Goal: Task Accomplishment & Management: Manage account settings

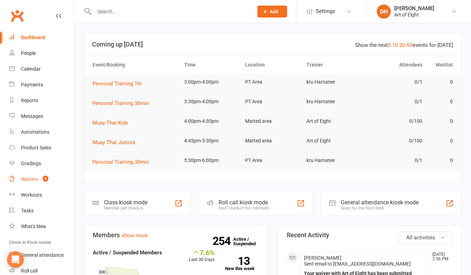
click at [25, 181] on div "Waivers" at bounding box center [29, 180] width 17 height 6
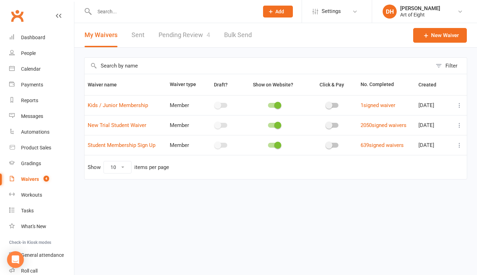
click at [166, 36] on link "Pending Review 4" at bounding box center [184, 35] width 52 height 24
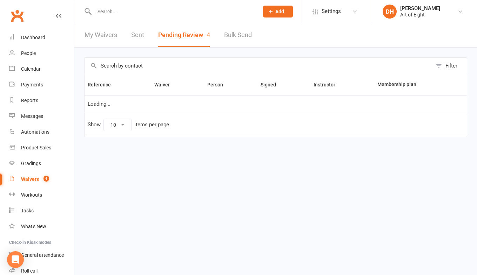
select select "50"
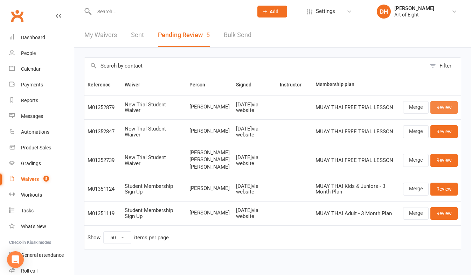
click at [437, 109] on link "Review" at bounding box center [444, 107] width 27 height 13
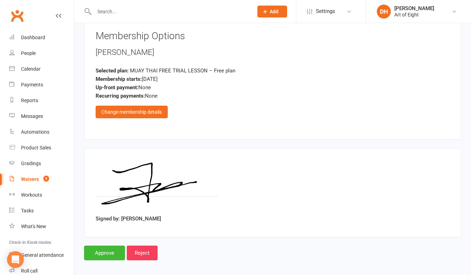
scroll to position [1164, 0]
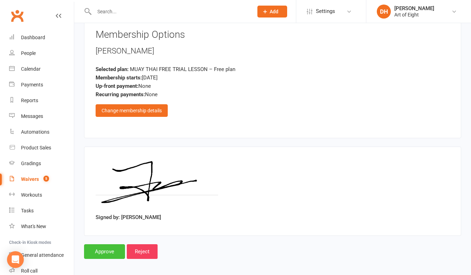
click at [110, 245] on input "Approve" at bounding box center [104, 252] width 41 height 15
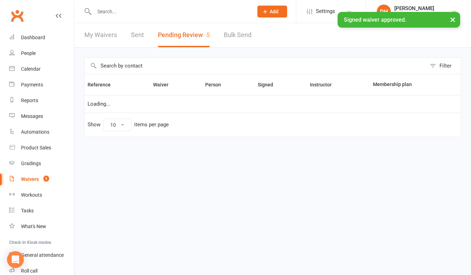
select select "50"
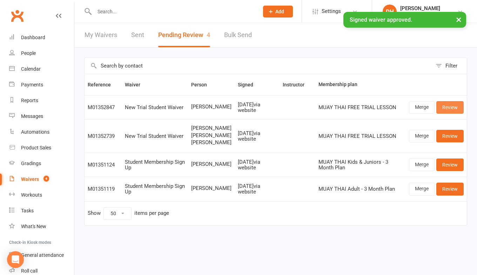
drag, startPoint x: 448, startPoint y: 107, endPoint x: 414, endPoint y: 115, distance: 35.0
click at [448, 107] on link "Review" at bounding box center [449, 107] width 27 height 13
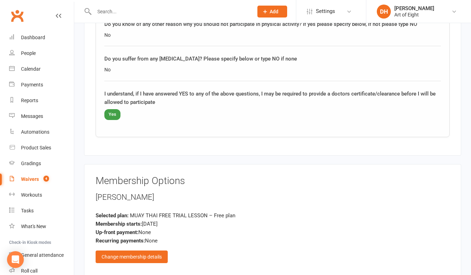
scroll to position [1164, 0]
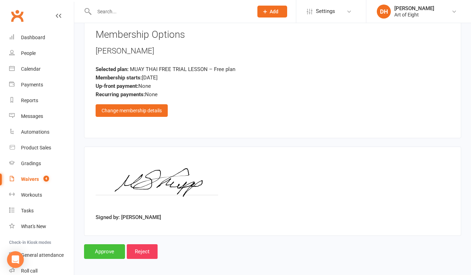
click at [106, 248] on input "Approve" at bounding box center [104, 252] width 41 height 15
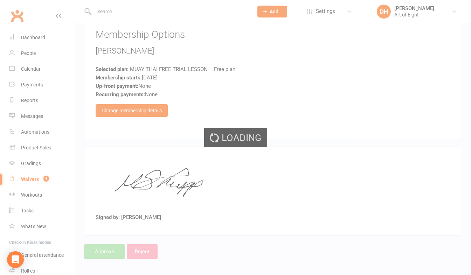
select select "50"
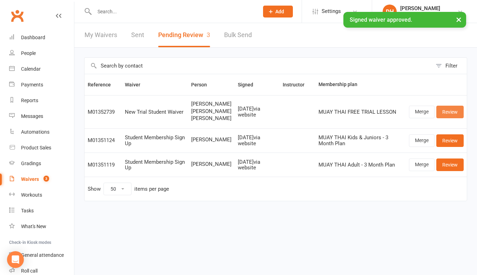
click at [445, 113] on link "Review" at bounding box center [449, 112] width 27 height 13
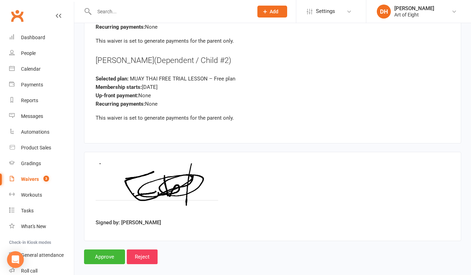
scroll to position [1810, 0]
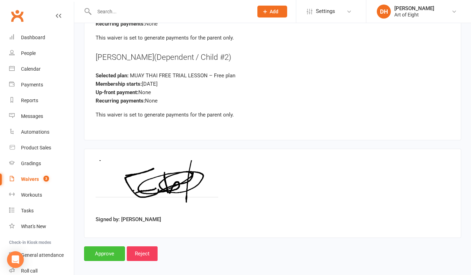
click at [97, 247] on input "Approve" at bounding box center [104, 254] width 41 height 15
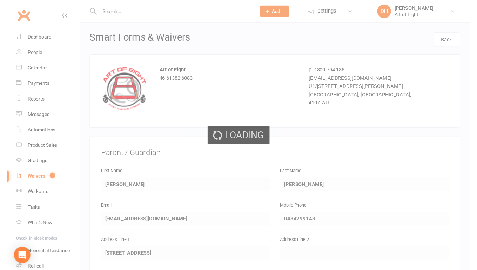
select select "50"
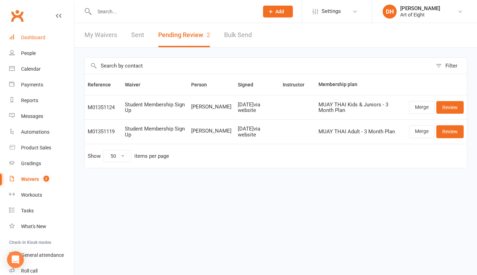
click at [37, 36] on div "Dashboard" at bounding box center [33, 38] width 24 height 6
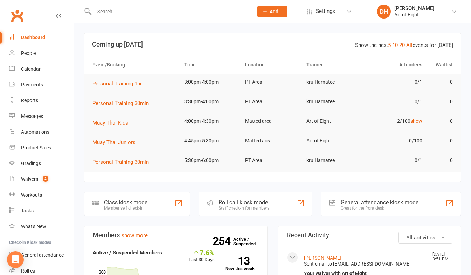
click at [228, 203] on div "Roll call kiosk mode" at bounding box center [244, 202] width 51 height 7
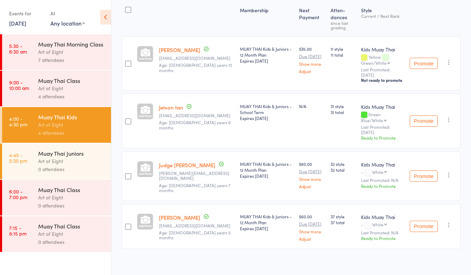
scroll to position [56, 0]
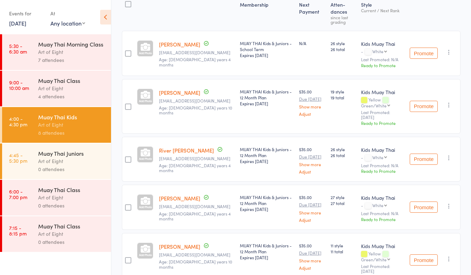
scroll to position [105, 0]
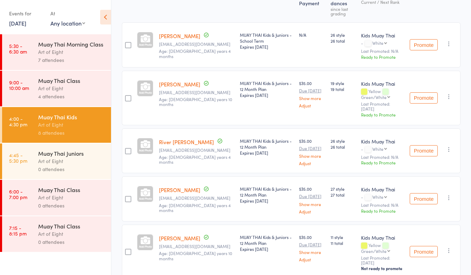
click at [170, 83] on link "[PERSON_NAME]" at bounding box center [179, 84] width 41 height 7
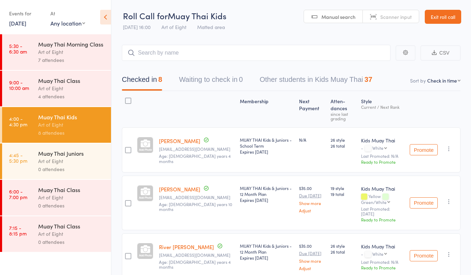
drag, startPoint x: 438, startPoint y: 16, endPoint x: 425, endPoint y: 18, distance: 12.7
click at [438, 16] on link "Exit roll call" at bounding box center [443, 17] width 36 height 14
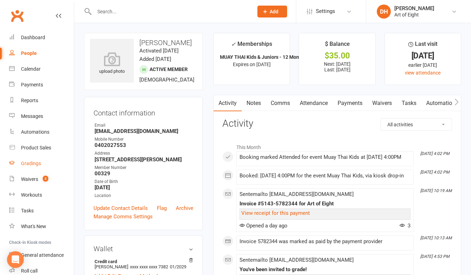
click at [24, 162] on div "Gradings" at bounding box center [31, 164] width 20 height 6
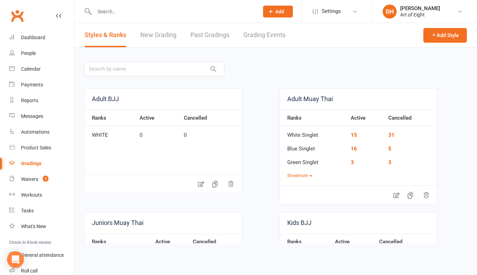
click at [254, 35] on link "Grading Events" at bounding box center [264, 35] width 42 height 24
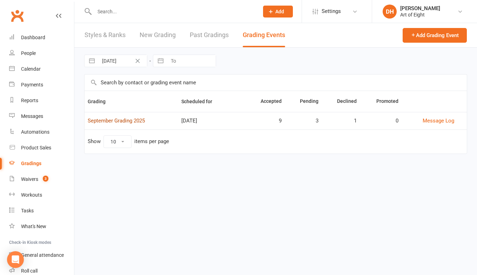
click at [124, 119] on link "September Grading 2025" at bounding box center [116, 121] width 57 height 6
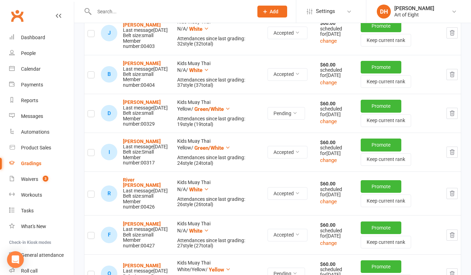
scroll to position [140, 0]
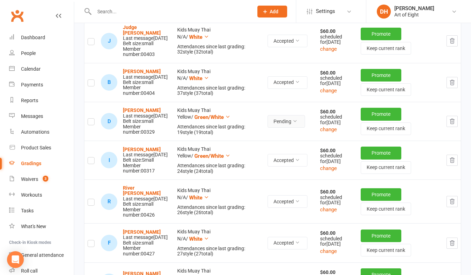
click at [297, 124] on icon at bounding box center [295, 121] width 5 height 5
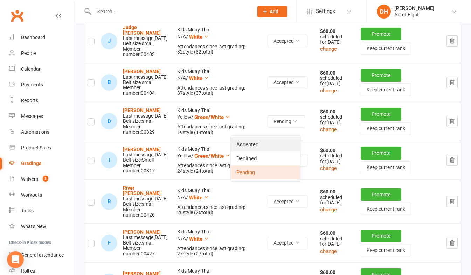
click at [250, 143] on link "Accepted" at bounding box center [265, 145] width 69 height 14
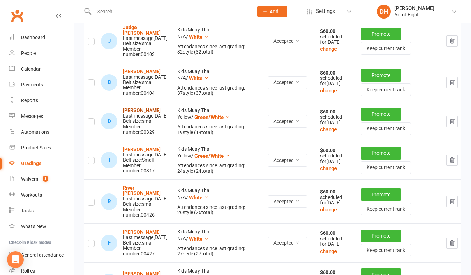
click at [128, 113] on strong "Dominic Biggs" at bounding box center [142, 111] width 38 height 6
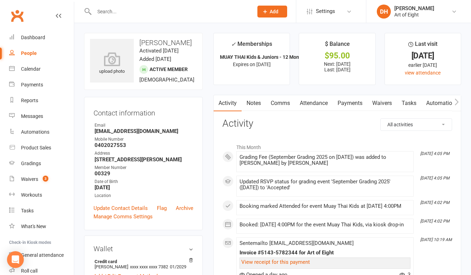
click at [353, 104] on link "Payments" at bounding box center [350, 103] width 35 height 16
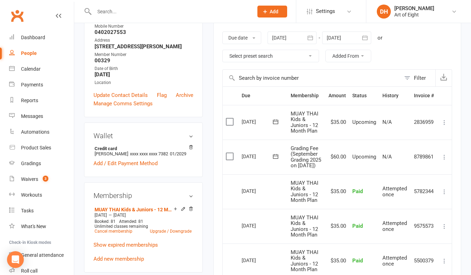
scroll to position [105, 0]
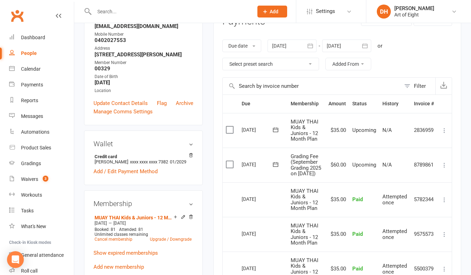
click at [444, 167] on icon at bounding box center [444, 165] width 7 height 7
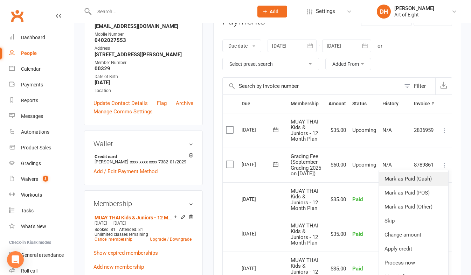
click at [411, 182] on link "Mark as Paid (Cash)" at bounding box center [413, 179] width 69 height 14
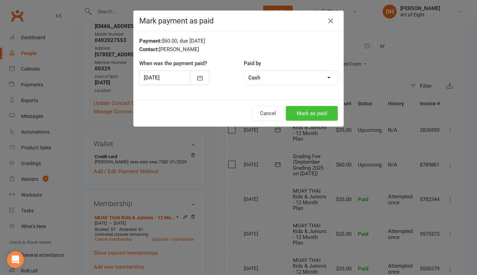
click at [306, 114] on button "Mark as paid" at bounding box center [312, 113] width 52 height 15
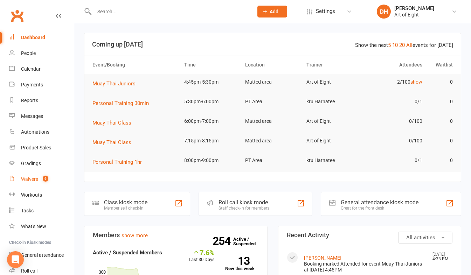
click at [29, 180] on div "Waivers" at bounding box center [29, 180] width 17 height 6
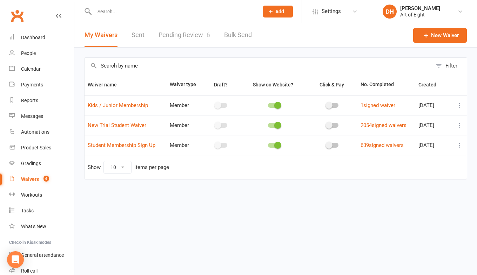
click at [174, 36] on link "Pending Review 6" at bounding box center [184, 35] width 52 height 24
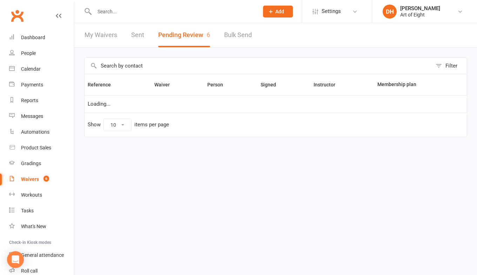
select select "50"
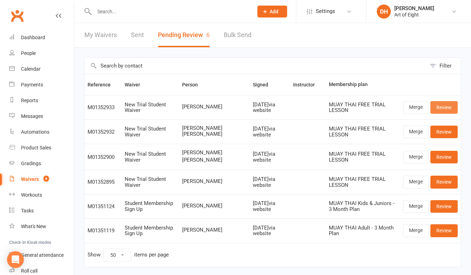
click at [440, 105] on link "Review" at bounding box center [444, 107] width 27 height 13
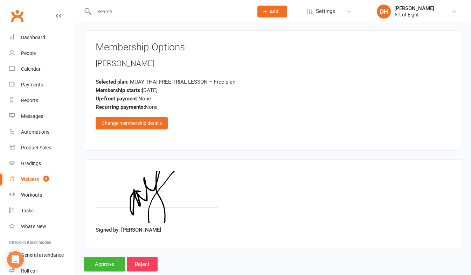
scroll to position [1164, 0]
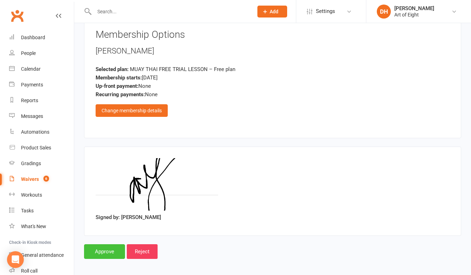
click at [101, 245] on input "Approve" at bounding box center [104, 252] width 41 height 15
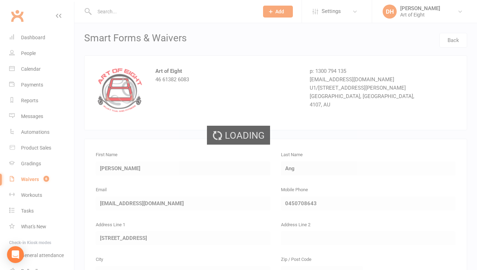
select select "50"
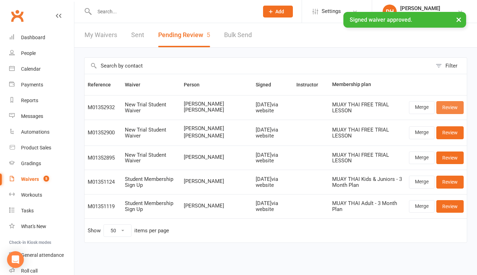
click at [448, 108] on link "Review" at bounding box center [449, 107] width 27 height 13
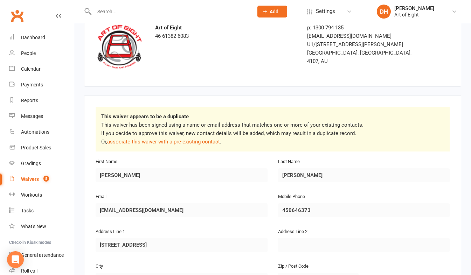
scroll to position [35, 0]
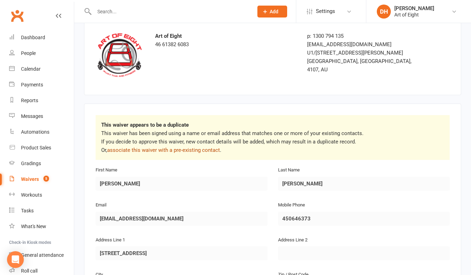
click at [166, 147] on link "associate this waiver with a pre-existing contact" at bounding box center [163, 150] width 113 height 6
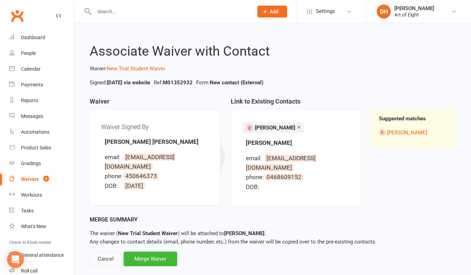
click at [100, 259] on div "Cancel" at bounding box center [106, 259] width 32 height 15
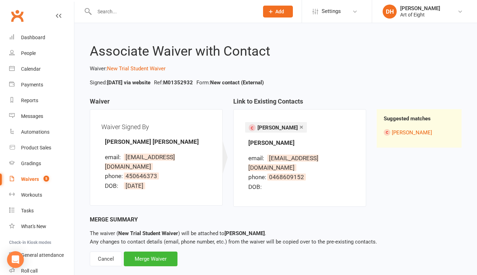
select select "50"
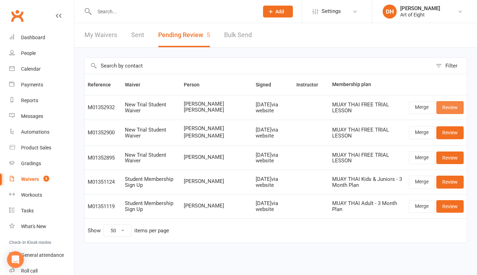
click at [442, 106] on link "Review" at bounding box center [449, 107] width 27 height 13
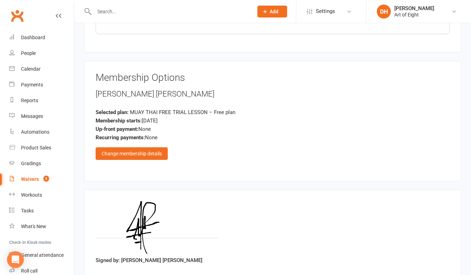
scroll to position [1214, 0]
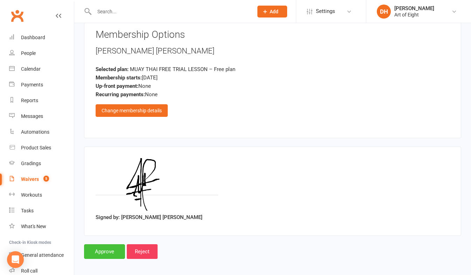
click at [112, 250] on input "Approve" at bounding box center [104, 252] width 41 height 15
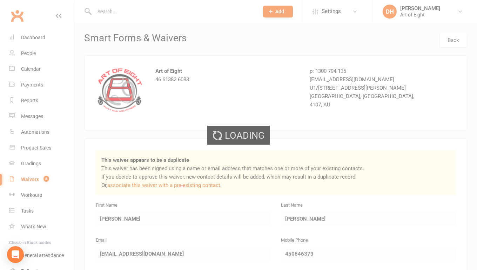
select select "50"
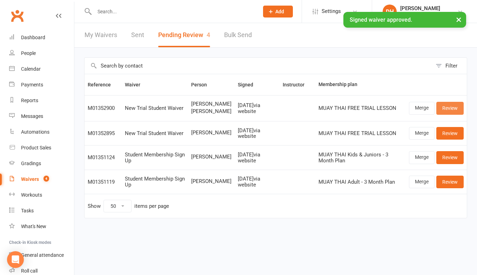
click at [446, 109] on link "Review" at bounding box center [449, 108] width 27 height 13
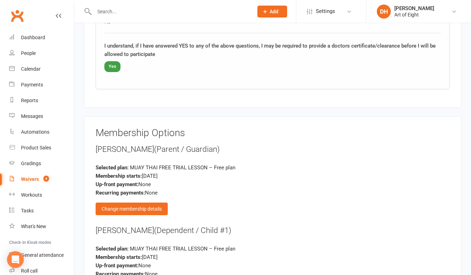
scroll to position [1506, 0]
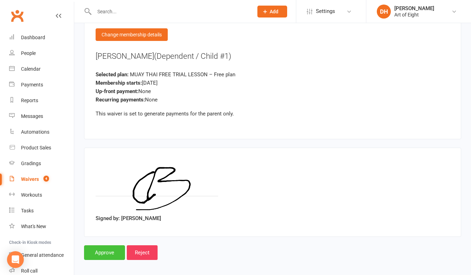
click at [96, 248] on input "Approve" at bounding box center [104, 253] width 41 height 15
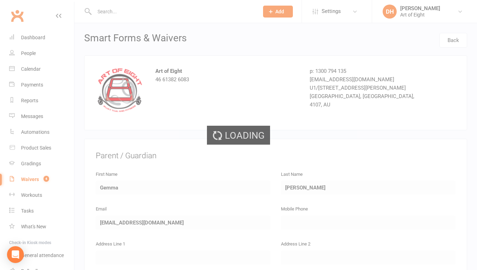
select select "50"
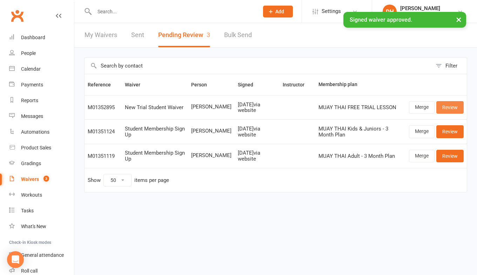
click at [448, 108] on link "Review" at bounding box center [449, 107] width 27 height 13
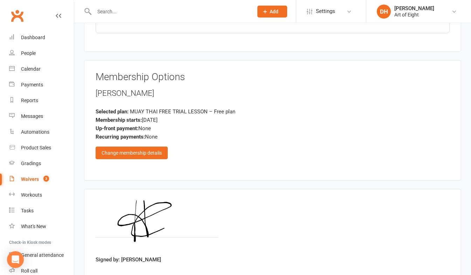
scroll to position [1164, 0]
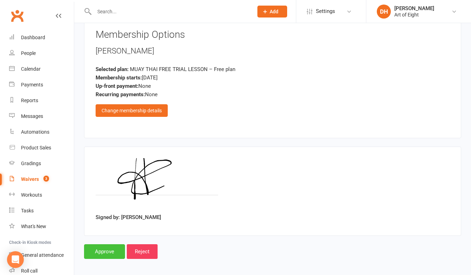
click at [109, 247] on input "Approve" at bounding box center [104, 252] width 41 height 15
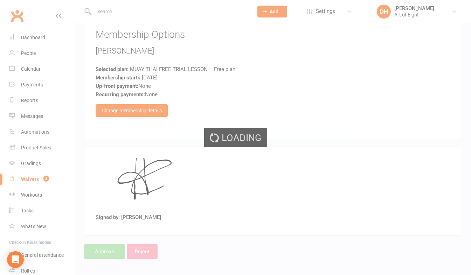
select select "50"
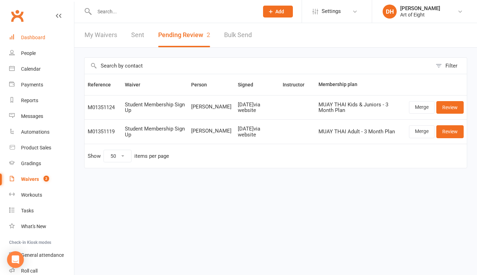
click at [32, 34] on link "Dashboard" at bounding box center [41, 38] width 65 height 16
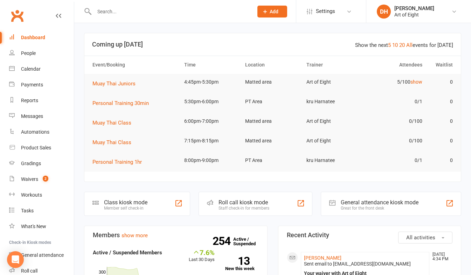
click at [240, 200] on div "Roll call kiosk mode" at bounding box center [244, 202] width 51 height 7
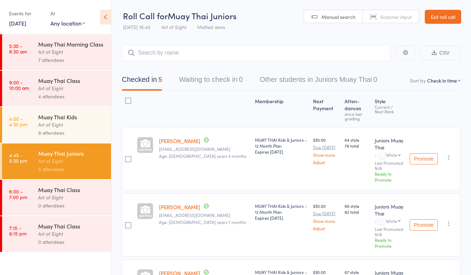
click at [74, 120] on div "Muay Thai Kids" at bounding box center [71, 117] width 67 height 8
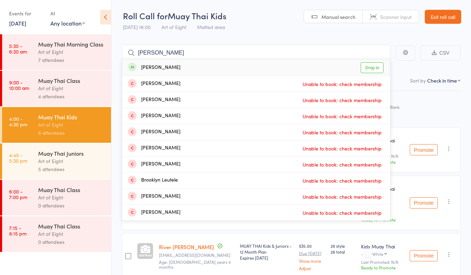
type input "[PERSON_NAME]"
click at [368, 67] on link "Drop in" at bounding box center [372, 67] width 23 height 11
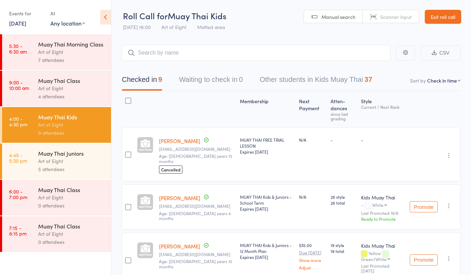
click at [431, 16] on link "Exit roll call" at bounding box center [443, 17] width 36 height 14
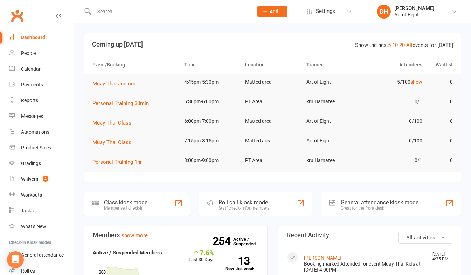
click at [117, 16] on div at bounding box center [166, 11] width 164 height 23
click at [118, 12] on input "text" at bounding box center [170, 12] width 156 height 10
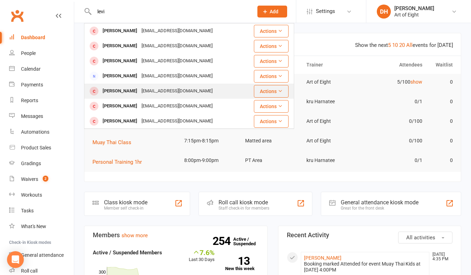
type input "levi"
click at [118, 91] on div "[PERSON_NAME]" at bounding box center [120, 91] width 39 height 10
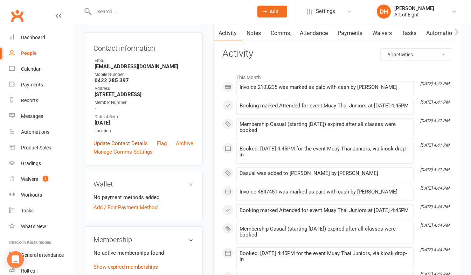
click at [116, 143] on link "Update Contact Details" at bounding box center [121, 143] width 54 height 8
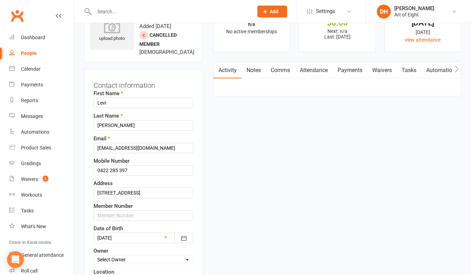
scroll to position [68, 0]
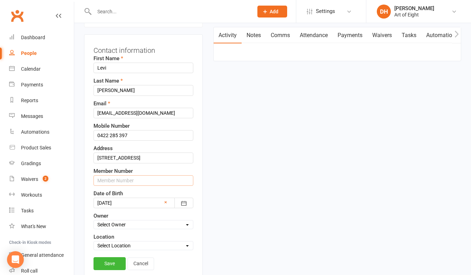
click at [127, 180] on input "text" at bounding box center [144, 181] width 100 height 11
type input "00448"
click at [116, 263] on link "Save" at bounding box center [110, 264] width 32 height 13
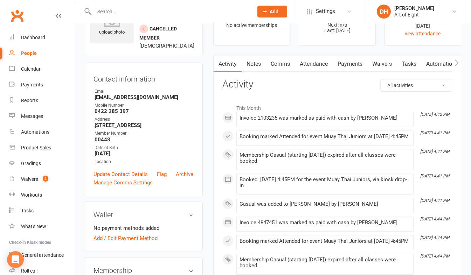
scroll to position [0, 0]
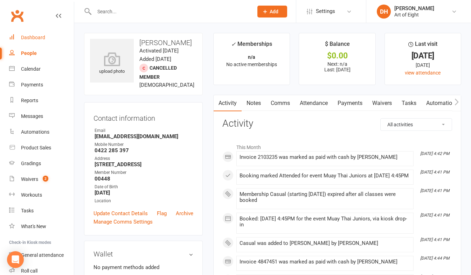
click at [32, 36] on div "Dashboard" at bounding box center [33, 38] width 24 height 6
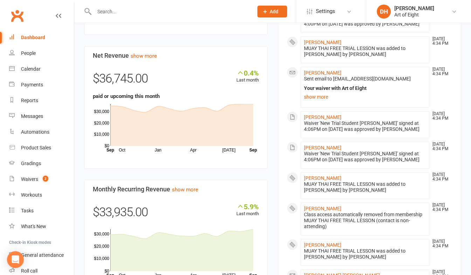
scroll to position [448, 0]
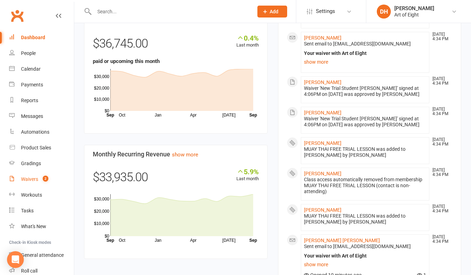
click at [25, 177] on div "Waivers" at bounding box center [29, 180] width 17 height 6
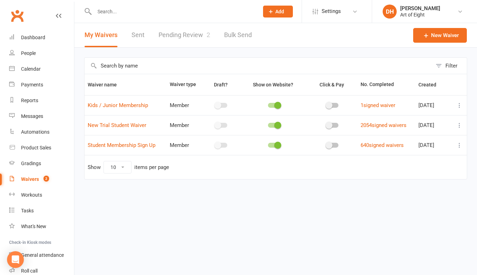
click at [164, 32] on link "Pending Review 2" at bounding box center [184, 35] width 52 height 24
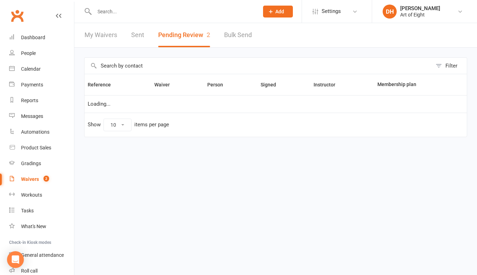
select select "50"
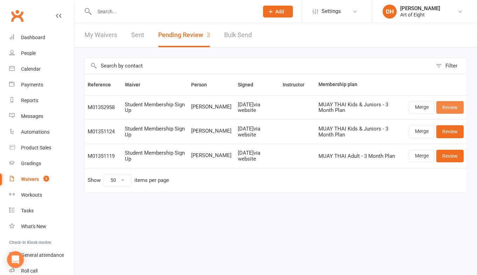
click at [448, 107] on link "Review" at bounding box center [449, 107] width 27 height 13
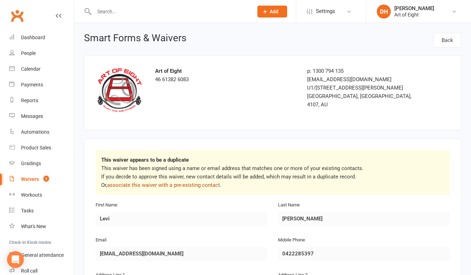
click at [184, 183] on link "associate this waiver with a pre-existing contact" at bounding box center [163, 185] width 113 height 6
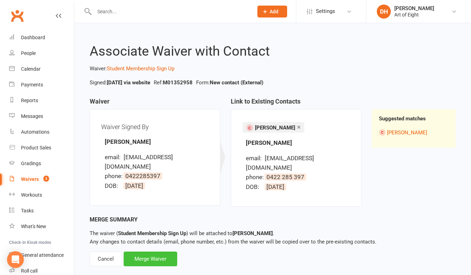
click at [153, 252] on div "Merge Waiver" at bounding box center [151, 259] width 54 height 15
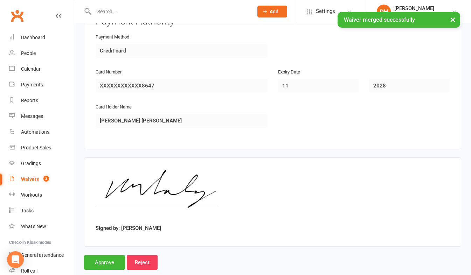
scroll to position [827, 0]
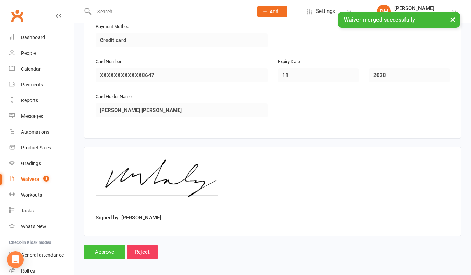
click at [103, 249] on input "Approve" at bounding box center [104, 252] width 41 height 15
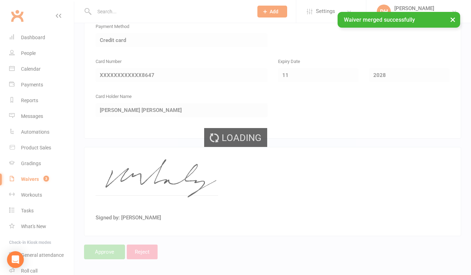
select select "50"
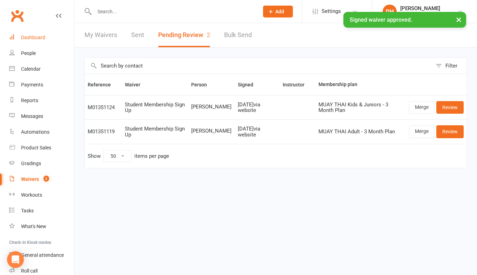
click at [28, 35] on div "Dashboard" at bounding box center [33, 38] width 24 height 6
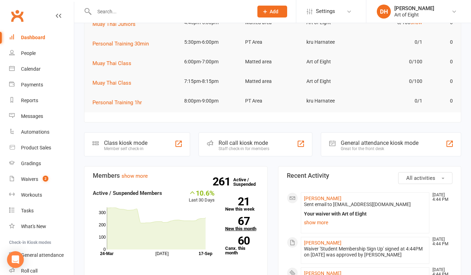
scroll to position [70, 0]
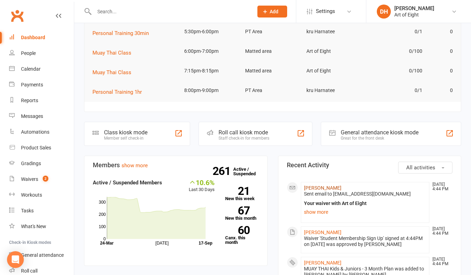
click at [318, 189] on link "[PERSON_NAME]" at bounding box center [322, 188] width 37 height 6
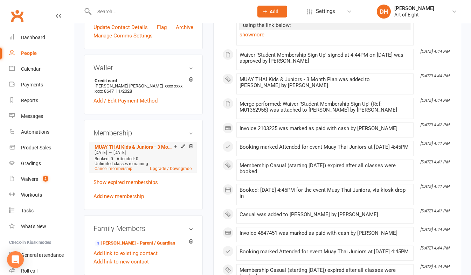
scroll to position [210, 0]
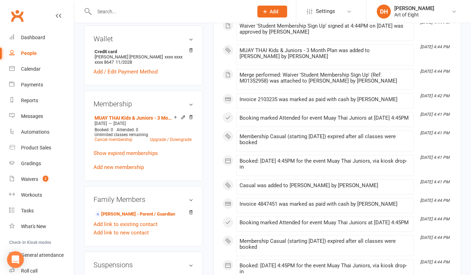
click at [182, 119] on icon at bounding box center [183, 117] width 5 height 5
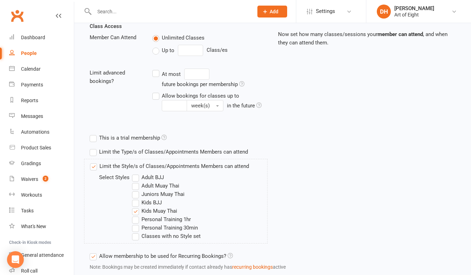
scroll to position [175, 0]
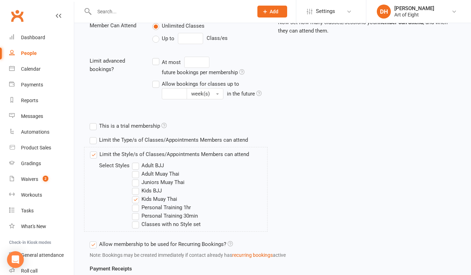
click at [137, 201] on label "Kids Muay Thai" at bounding box center [154, 199] width 45 height 8
click at [137, 195] on input "Kids Muay Thai" at bounding box center [134, 195] width 5 height 0
click at [137, 181] on label "Juniors Muay Thai" at bounding box center [158, 182] width 53 height 8
click at [137, 178] on input "Juniors Muay Thai" at bounding box center [134, 178] width 5 height 0
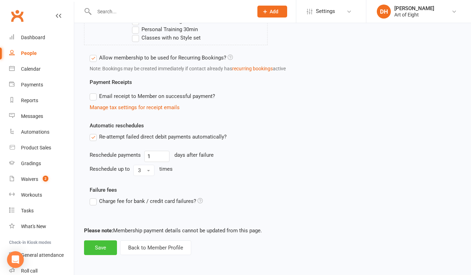
click at [104, 249] on button "Save" at bounding box center [100, 248] width 33 height 15
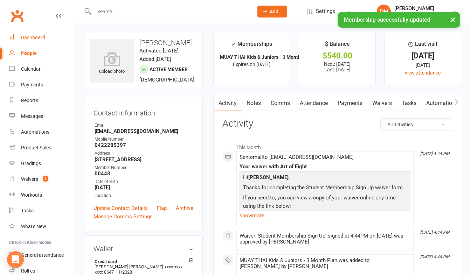
click at [30, 36] on div "Dashboard" at bounding box center [33, 38] width 24 height 6
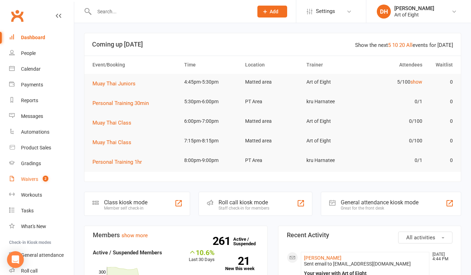
click at [31, 179] on div "Waivers" at bounding box center [29, 180] width 17 height 6
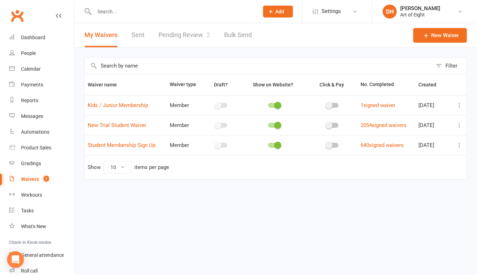
click at [176, 36] on link "Pending Review 2" at bounding box center [184, 35] width 52 height 24
select select "50"
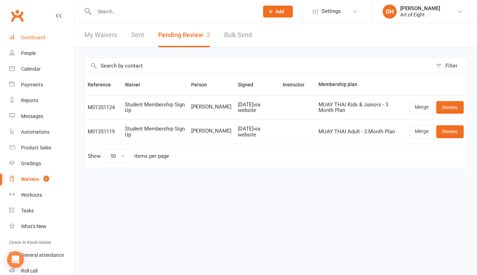
click at [36, 36] on div "Dashboard" at bounding box center [33, 38] width 24 height 6
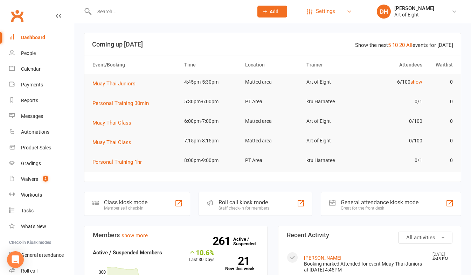
click at [330, 13] on span "Settings" at bounding box center [325, 12] width 19 height 16
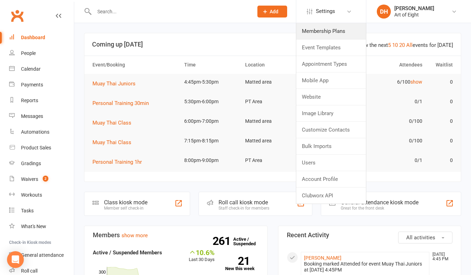
click at [314, 32] on link "Membership Plans" at bounding box center [331, 31] width 70 height 16
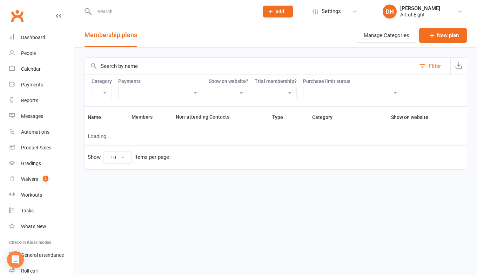
select select "50"
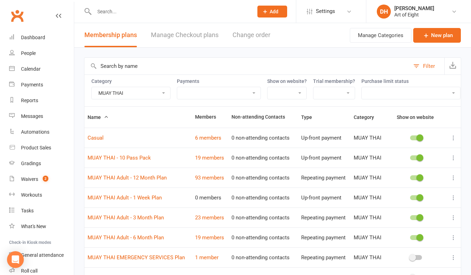
drag, startPoint x: 128, startPoint y: 90, endPoint x: 127, endPoint y: 95, distance: 5.3
click at [128, 90] on select "BJJ/MMA BJJ/MMA - Kids & Juniors MUAY THAI MUAY THAI - Kids & Juniors Personal …" at bounding box center [131, 93] width 78 height 12
select select "15110"
click at [92, 87] on select "BJJ/MMA BJJ/MMA - Kids & Juniors MUAY THAI MUAY THAI - Kids & Juniors Personal …" at bounding box center [131, 93] width 78 height 12
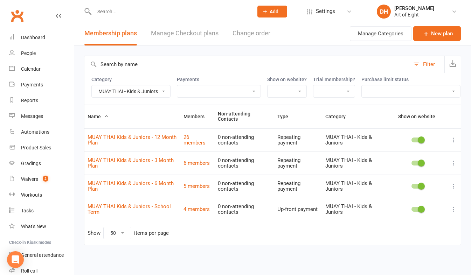
scroll to position [4, 0]
click at [33, 35] on div "Dashboard" at bounding box center [33, 38] width 24 height 6
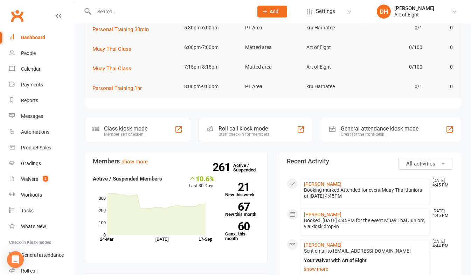
scroll to position [140, 0]
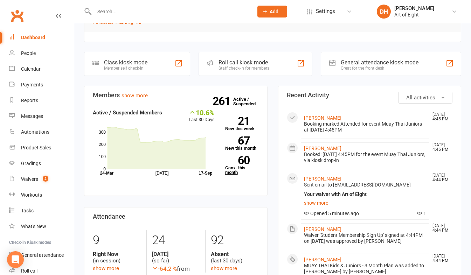
click at [230, 172] on link "60 Canx. this month" at bounding box center [242, 165] width 34 height 19
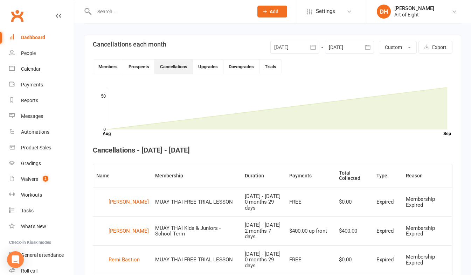
scroll to position [16, 0]
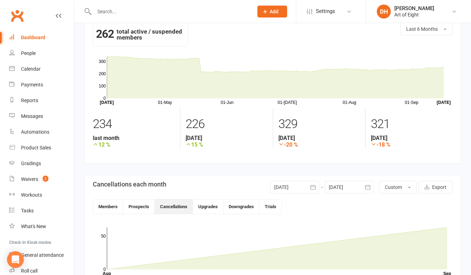
click at [314, 188] on icon "button" at bounding box center [313, 187] width 7 height 7
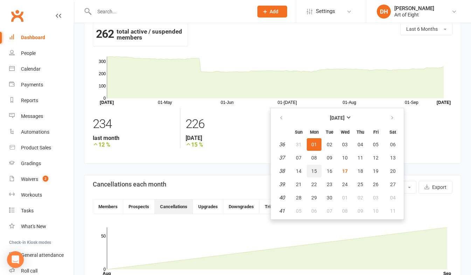
click at [313, 171] on span "15" at bounding box center [314, 172] width 6 height 6
type input "[DATE]"
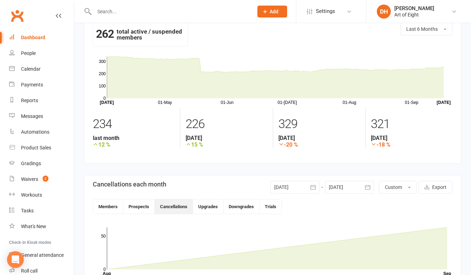
click at [368, 187] on icon "button" at bounding box center [367, 187] width 5 height 5
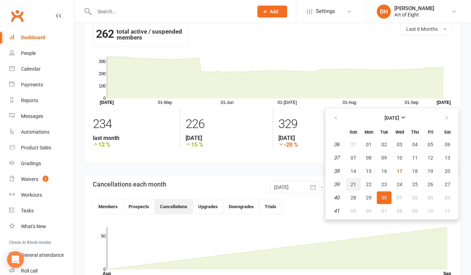
click at [354, 185] on span "21" at bounding box center [354, 185] width 6 height 6
type input "21 Sep 2025"
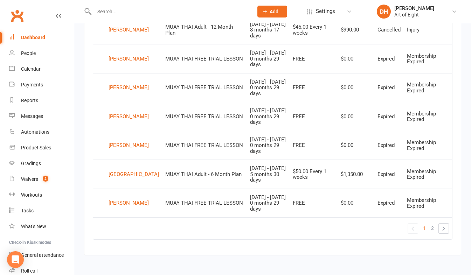
scroll to position [562, 0]
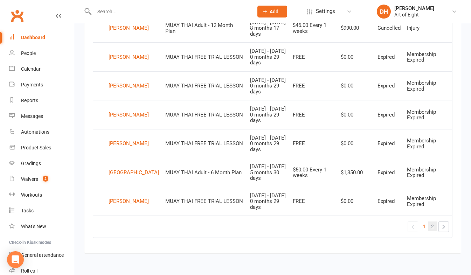
click at [432, 226] on span "2" at bounding box center [432, 227] width 3 height 10
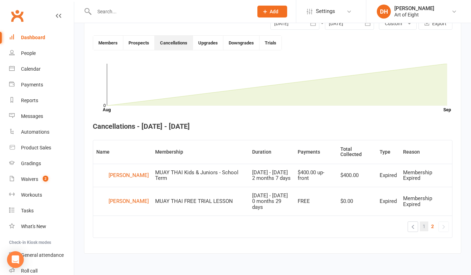
click at [422, 225] on link "1" at bounding box center [424, 227] width 8 height 10
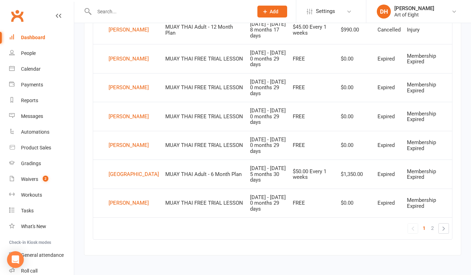
scroll to position [562, 0]
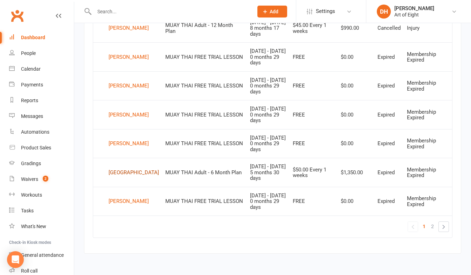
click at [121, 172] on div "[GEOGRAPHIC_DATA]" at bounding box center [134, 172] width 50 height 11
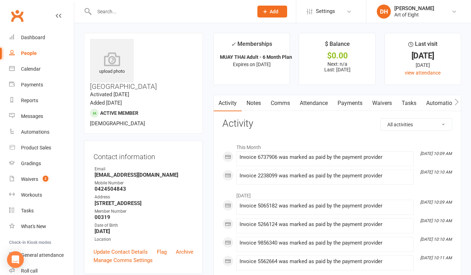
click at [347, 104] on link "Payments" at bounding box center [350, 103] width 35 height 16
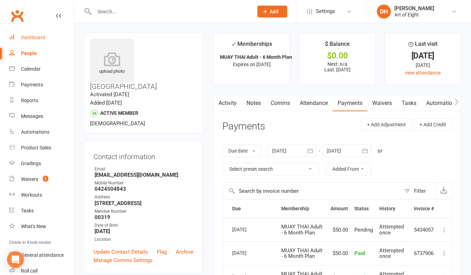
click at [36, 38] on div "Dashboard" at bounding box center [33, 38] width 24 height 6
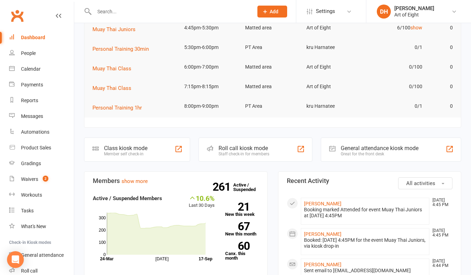
scroll to position [140, 0]
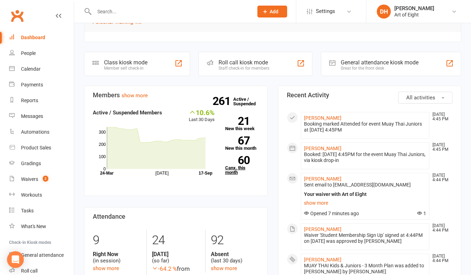
click at [232, 170] on link "60 Canx. this month" at bounding box center [242, 165] width 34 height 19
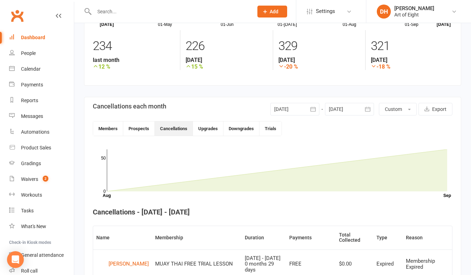
scroll to position [86, 0]
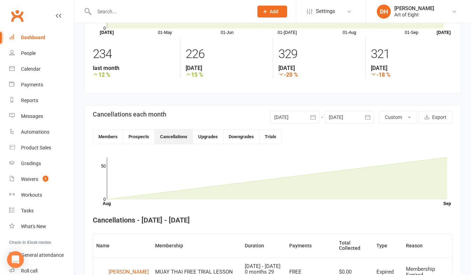
click at [314, 117] on icon "button" at bounding box center [313, 117] width 7 height 7
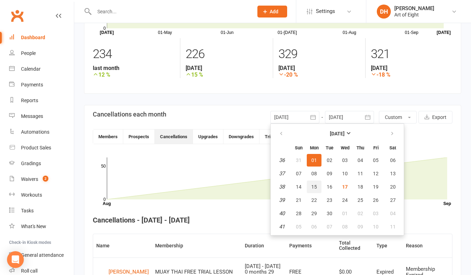
click at [315, 186] on span "15" at bounding box center [314, 187] width 6 height 6
type input "15 Sep 2025"
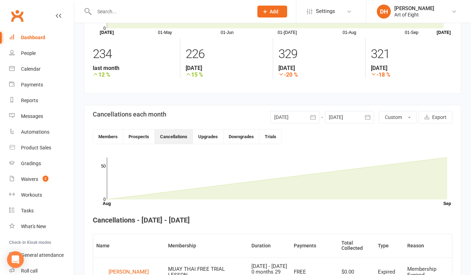
click at [371, 115] on button "button" at bounding box center [368, 117] width 13 height 13
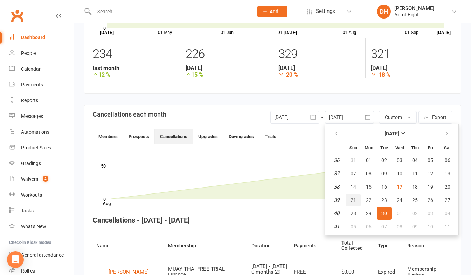
click at [353, 200] on span "21" at bounding box center [354, 201] width 6 height 6
type input "21 Sep 2025"
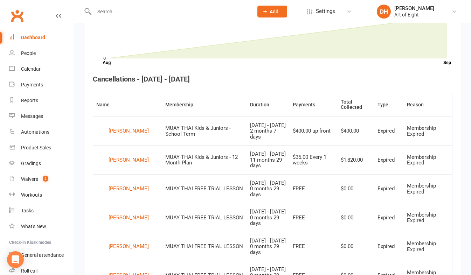
scroll to position [226, 0]
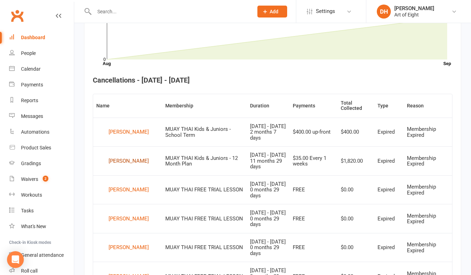
click at [135, 162] on div "Dominic Biggs" at bounding box center [129, 161] width 40 height 11
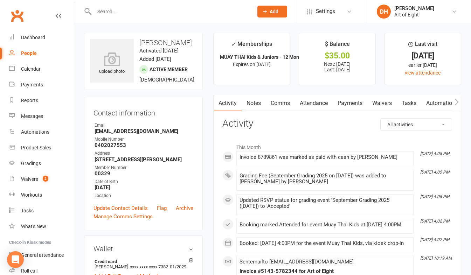
click at [354, 104] on link "Payments" at bounding box center [350, 103] width 35 height 16
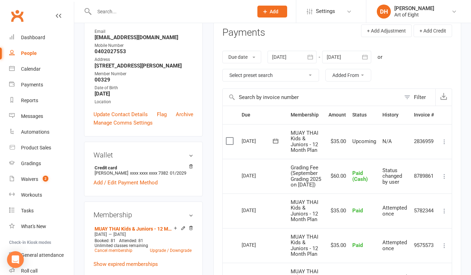
scroll to position [105, 0]
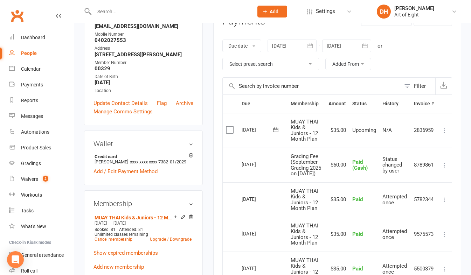
click at [279, 148] on td "19 Sep 2025" at bounding box center [263, 165] width 49 height 35
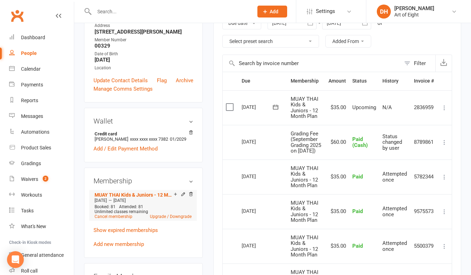
scroll to position [140, 0]
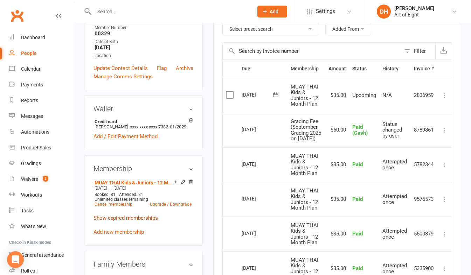
click at [119, 221] on link "Show expired memberships" at bounding box center [126, 218] width 64 height 6
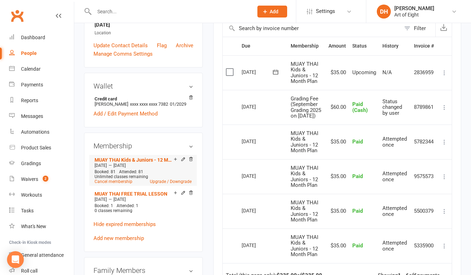
scroll to position [175, 0]
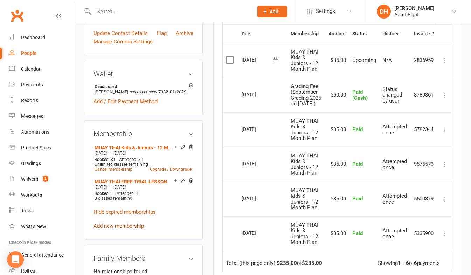
click at [122, 230] on link "Add new membership" at bounding box center [119, 226] width 50 height 6
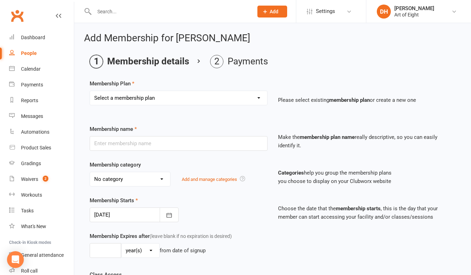
click at [152, 103] on select "Select a membership plan Create new Membership Plan MUAY THAI Adult - 12 Month …" at bounding box center [178, 98] width 177 height 14
select select "9"
click at [90, 91] on select "Select a membership plan Create new Membership Plan MUAY THAI Adult - 12 Month …" at bounding box center [178, 98] width 177 height 14
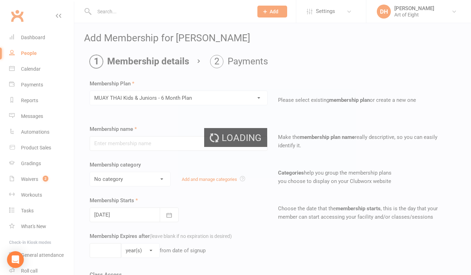
type input "MUAY THAI Kids & Juniors - 6 Month Plan"
select select "3"
type input "6"
select select "2"
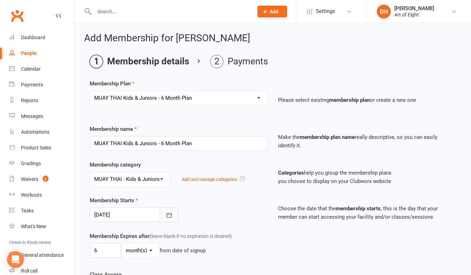
click at [171, 215] on icon "button" at bounding box center [169, 215] width 7 height 7
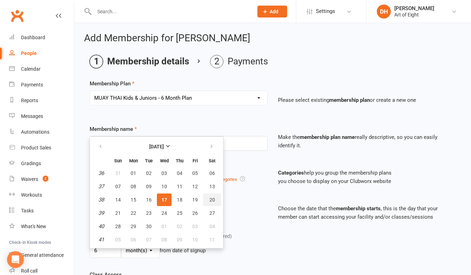
click at [210, 198] on span "20" at bounding box center [213, 200] width 6 height 6
type input "20 Sep 2025"
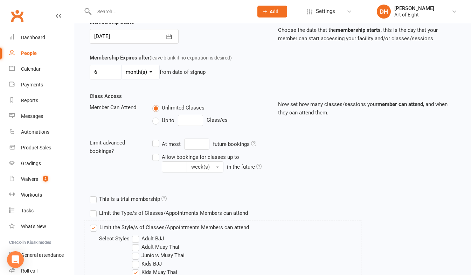
scroll to position [245, 0]
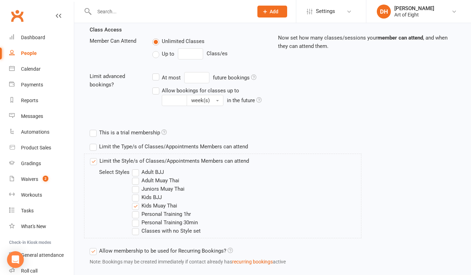
click at [134, 206] on label "Kids Muay Thai" at bounding box center [154, 206] width 45 height 8
click at [134, 202] on input "Kids Muay Thai" at bounding box center [134, 202] width 5 height 0
click at [140, 189] on label "Juniors Muay Thai" at bounding box center [158, 189] width 53 height 8
click at [137, 185] on input "Juniors Muay Thai" at bounding box center [134, 185] width 5 height 0
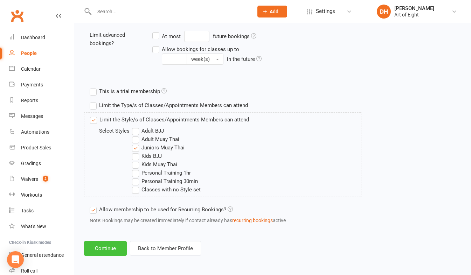
scroll to position [287, 0]
click at [114, 247] on button "Continue" at bounding box center [105, 248] width 43 height 15
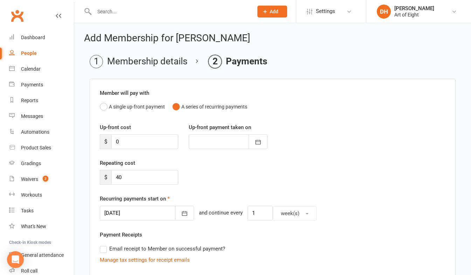
scroll to position [206, 0]
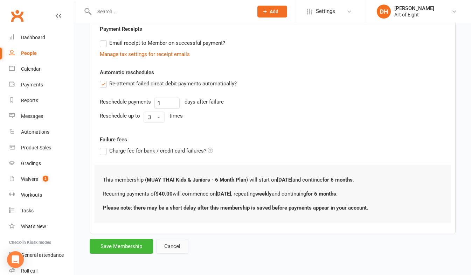
click at [173, 248] on button "Cancel" at bounding box center [172, 246] width 32 height 15
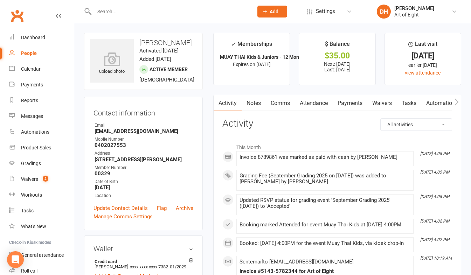
scroll to position [210, 0]
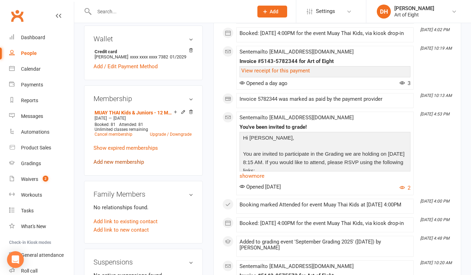
click at [103, 165] on link "Add new membership" at bounding box center [119, 162] width 50 height 6
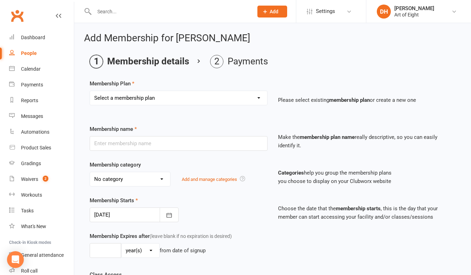
drag, startPoint x: 132, startPoint y: 92, endPoint x: 129, endPoint y: 106, distance: 14.1
click at [132, 92] on select "Select a membership plan Create new Membership Plan MUAY THAI Adult - 12 Month …" at bounding box center [178, 98] width 177 height 14
select select "8"
click at [90, 91] on select "Select a membership plan Create new Membership Plan MUAY THAI Adult - 12 Month …" at bounding box center [178, 98] width 177 height 14
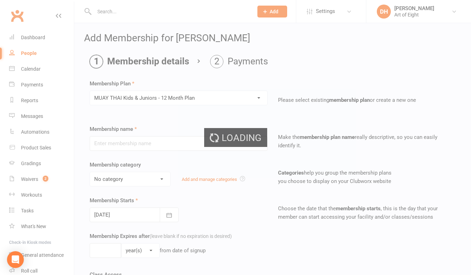
type input "MUAY THAI Kids & Juniors - 12 Month Plan"
select select "3"
type input "1"
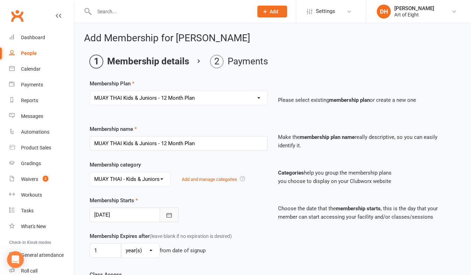
click at [173, 214] on button "button" at bounding box center [169, 215] width 19 height 15
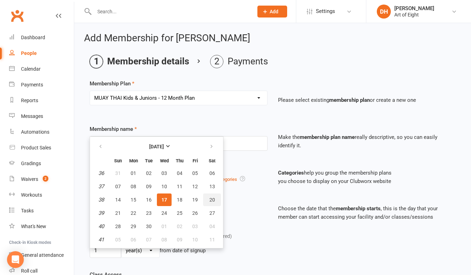
click at [210, 199] on span "20" at bounding box center [213, 200] width 6 height 6
type input "20 Sep 2025"
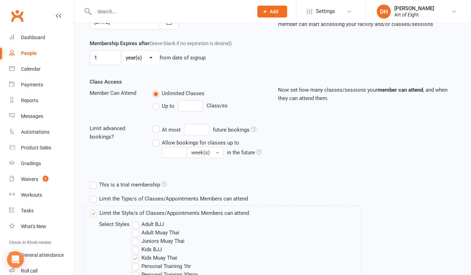
scroll to position [210, 0]
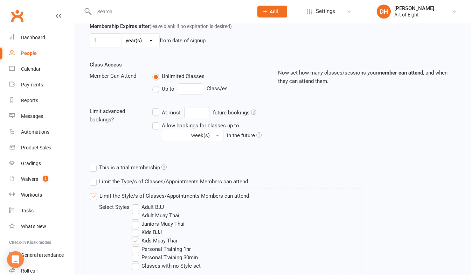
click at [139, 242] on label "Kids Muay Thai" at bounding box center [154, 241] width 45 height 8
click at [137, 237] on input "Kids Muay Thai" at bounding box center [134, 237] width 5 height 0
click at [138, 223] on label "Juniors Muay Thai" at bounding box center [158, 224] width 53 height 8
click at [137, 220] on input "Juniors Muay Thai" at bounding box center [134, 220] width 5 height 0
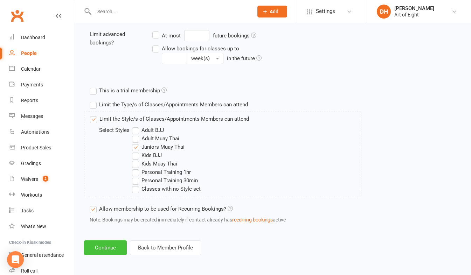
click at [104, 241] on button "Continue" at bounding box center [105, 248] width 43 height 15
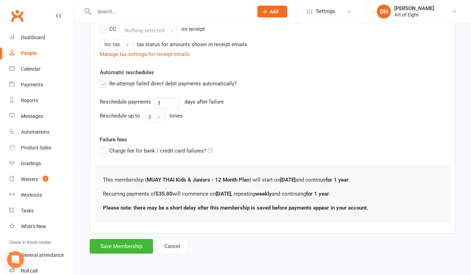
scroll to position [0, 0]
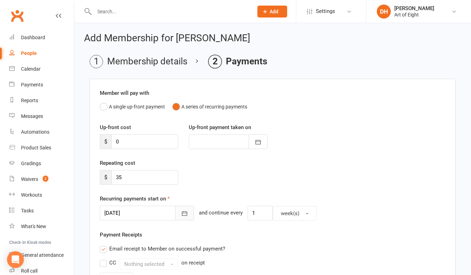
click at [182, 213] on icon "button" at bounding box center [184, 214] width 5 height 5
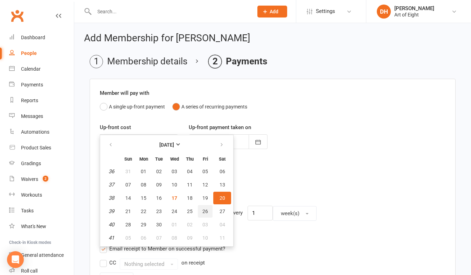
click at [203, 211] on span "26" at bounding box center [206, 212] width 6 height 6
type input "26 Sep 2025"
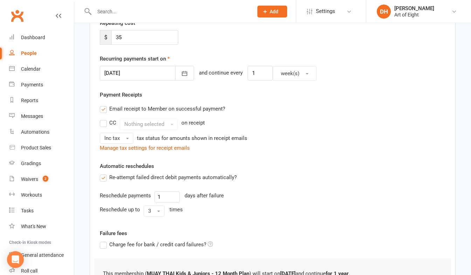
scroll to position [234, 0]
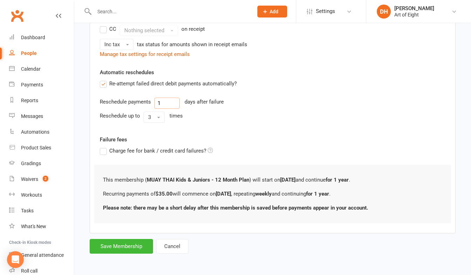
click at [169, 107] on input "1" at bounding box center [167, 103] width 25 height 11
type input "2"
click at [159, 116] on button "3" at bounding box center [154, 117] width 21 height 11
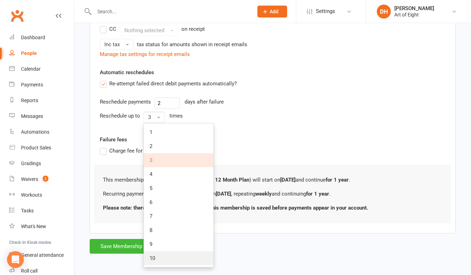
click at [155, 261] on span "10" at bounding box center [153, 258] width 6 height 6
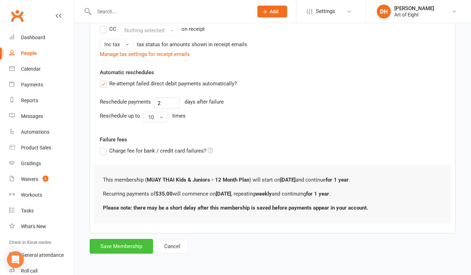
click at [122, 246] on button "Save Membership" at bounding box center [121, 246] width 63 height 15
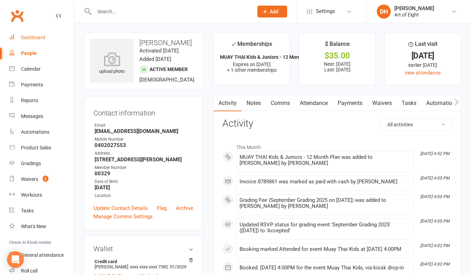
click at [31, 36] on div "Dashboard" at bounding box center [33, 38] width 24 height 6
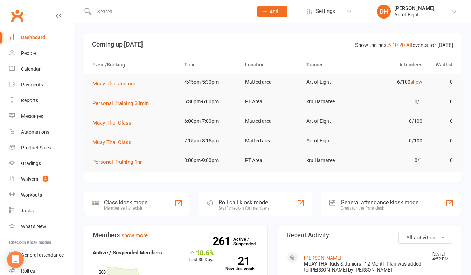
scroll to position [140, 0]
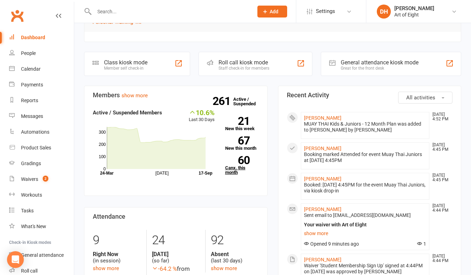
click at [226, 168] on link "60 Canx. this month" at bounding box center [242, 165] width 34 height 19
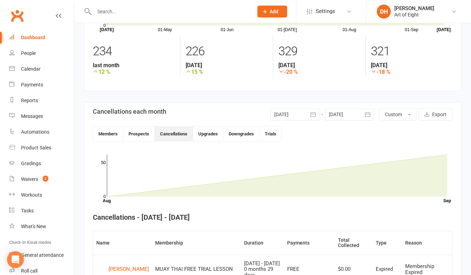
scroll to position [86, 0]
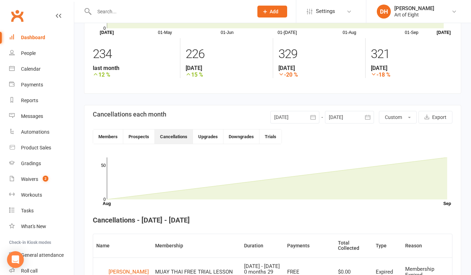
click at [314, 117] on icon "button" at bounding box center [312, 117] width 5 height 5
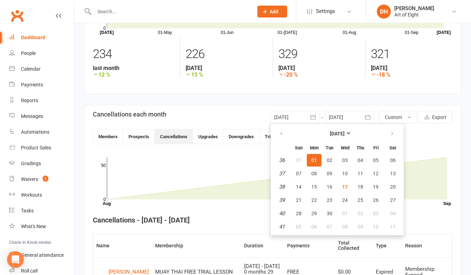
click at [314, 117] on icon "button" at bounding box center [312, 117] width 5 height 5
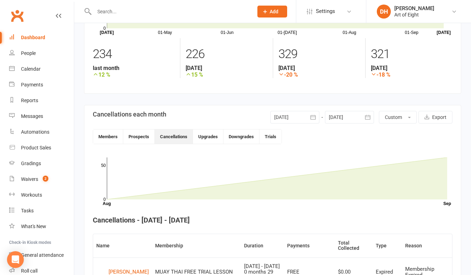
click at [314, 117] on icon "button" at bounding box center [312, 117] width 5 height 5
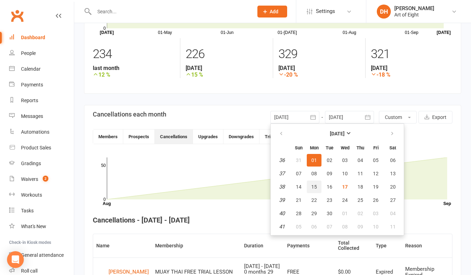
click at [313, 185] on span "15" at bounding box center [314, 187] width 6 height 6
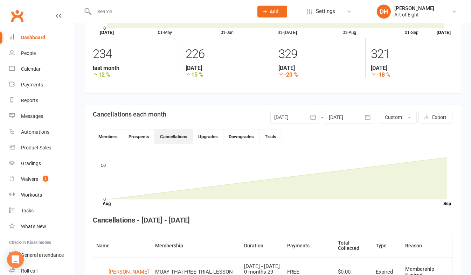
type input "15 Sep 2025"
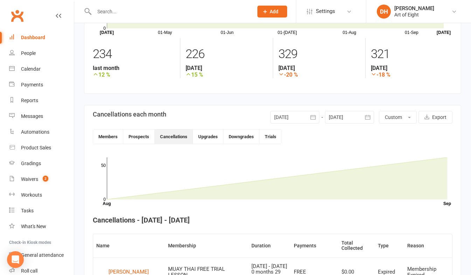
click at [369, 115] on icon "button" at bounding box center [367, 117] width 5 height 5
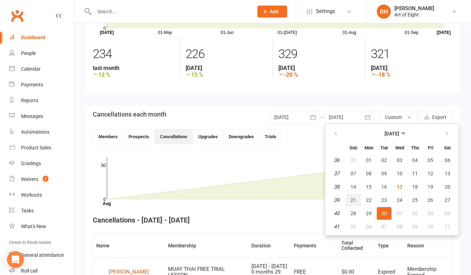
click at [352, 200] on span "21" at bounding box center [354, 201] width 6 height 6
type input "21 Sep 2025"
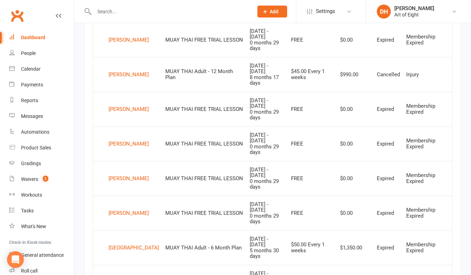
scroll to position [542, 0]
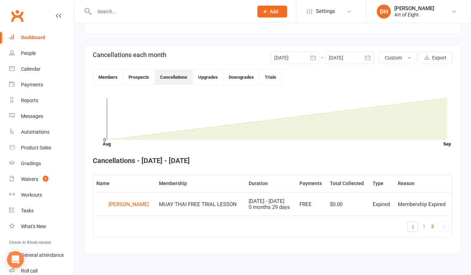
scroll to position [146, 0]
click at [423, 227] on link "1" at bounding box center [424, 227] width 8 height 10
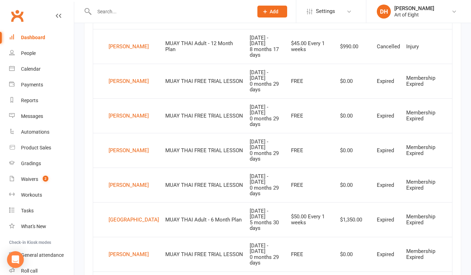
scroll to position [562, 0]
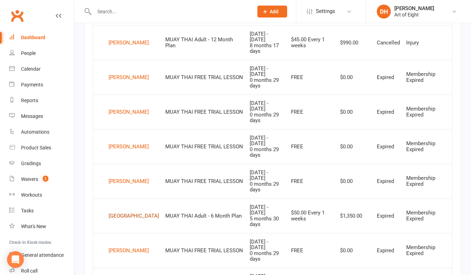
click at [117, 211] on div "Lachlan Park" at bounding box center [134, 216] width 50 height 11
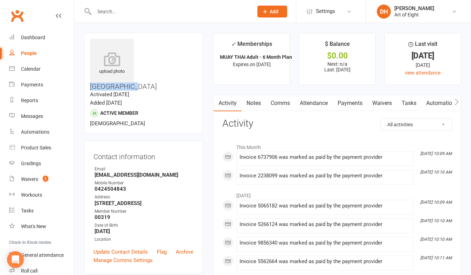
drag, startPoint x: 139, startPoint y: 44, endPoint x: 186, endPoint y: 41, distance: 46.3
click at [186, 41] on h3 "Lachlan Park" at bounding box center [143, 65] width 107 height 52
drag, startPoint x: 186, startPoint y: 41, endPoint x: 157, endPoint y: 40, distance: 28.8
copy h3 "Lachlan Park"
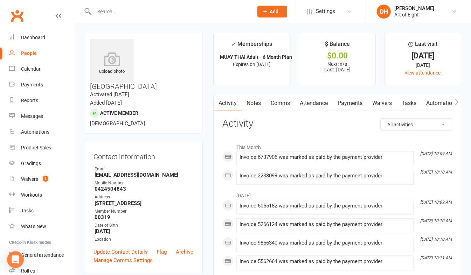
click at [348, 104] on link "Payments" at bounding box center [350, 103] width 35 height 16
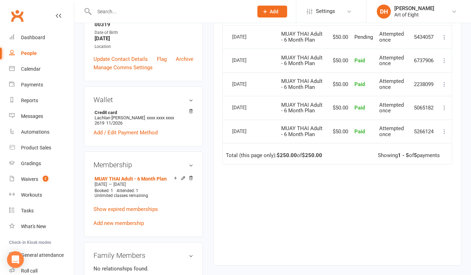
scroll to position [210, 0]
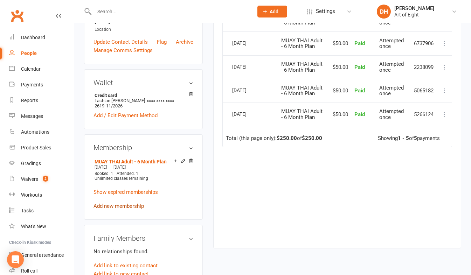
click at [122, 203] on link "Add new membership" at bounding box center [119, 206] width 50 height 6
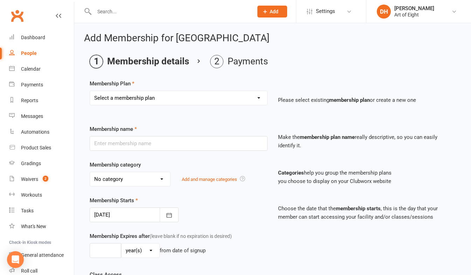
click at [176, 100] on select "Select a membership plan Create new Membership Plan MUAY THAI Adult - 12 Month …" at bounding box center [178, 98] width 177 height 14
select select "2"
click at [90, 91] on select "Select a membership plan Create new Membership Plan MUAY THAI Adult - 12 Month …" at bounding box center [178, 98] width 177 height 14
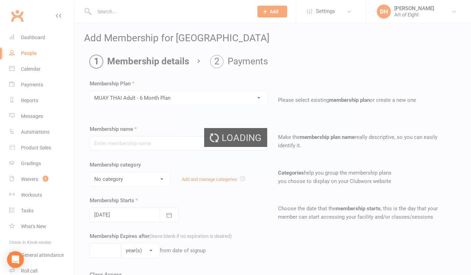
type input "MUAY THAI Adult - 6 Month Plan"
select select "2"
type input "6"
select select "2"
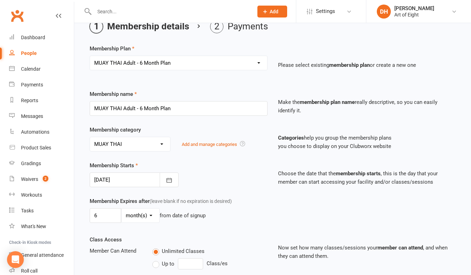
scroll to position [70, 0]
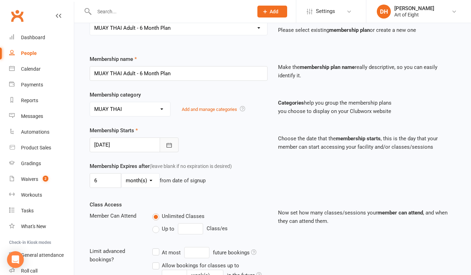
click at [167, 144] on icon "button" at bounding box center [168, 145] width 5 height 5
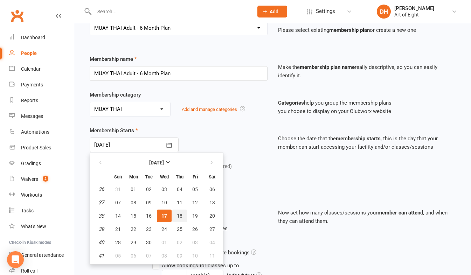
click at [182, 215] on span "18" at bounding box center [180, 216] width 6 height 6
type input "18 Sep 2025"
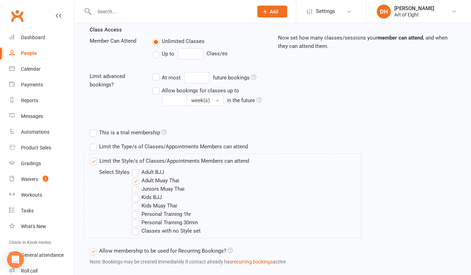
scroll to position [287, 0]
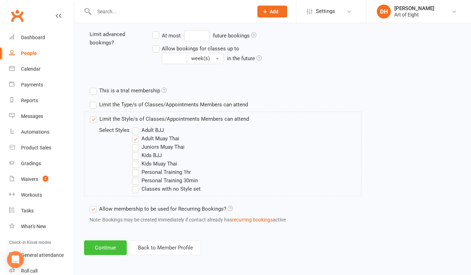
click at [111, 244] on button "Continue" at bounding box center [105, 248] width 43 height 15
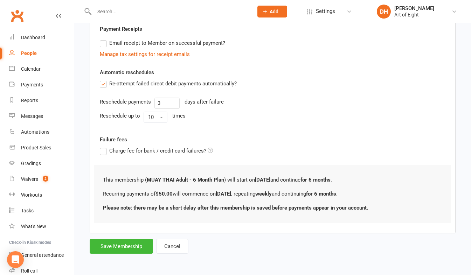
scroll to position [0, 0]
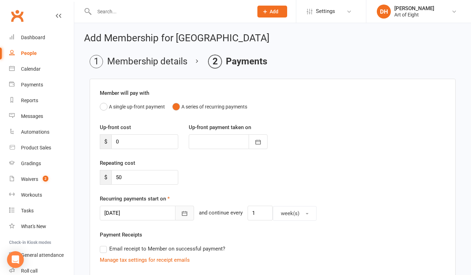
click at [181, 213] on icon "button" at bounding box center [184, 213] width 7 height 7
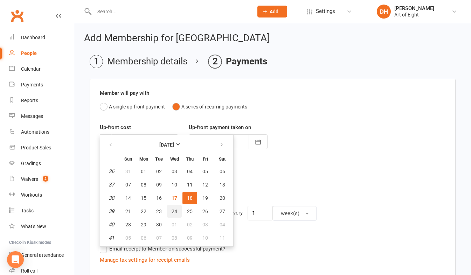
click at [173, 211] on span "24" at bounding box center [175, 212] width 6 height 6
type input "24 Sep 2025"
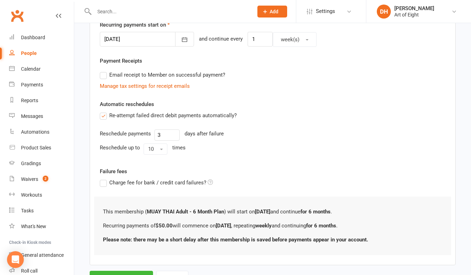
scroll to position [206, 0]
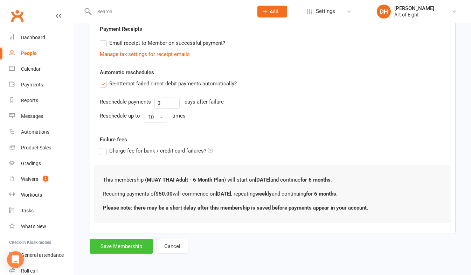
click at [135, 247] on button "Save Membership" at bounding box center [121, 246] width 63 height 15
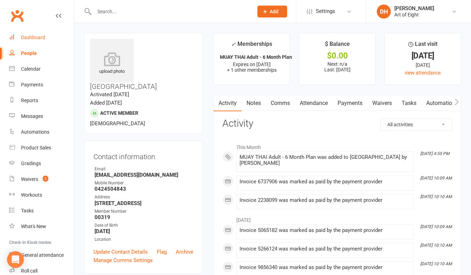
click at [28, 37] on div "Dashboard" at bounding box center [33, 38] width 24 height 6
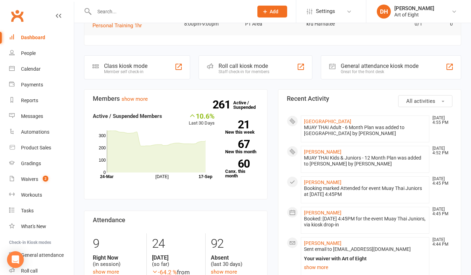
scroll to position [140, 0]
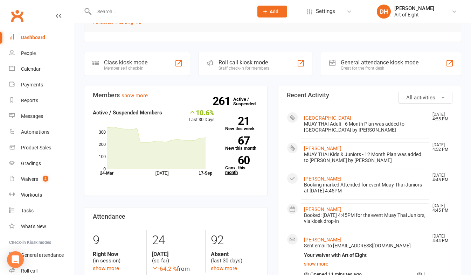
click at [230, 166] on link "60 Canx. this month" at bounding box center [242, 165] width 34 height 19
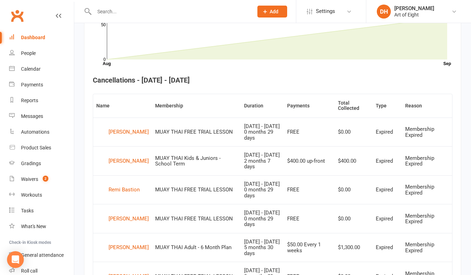
scroll to position [156, 0]
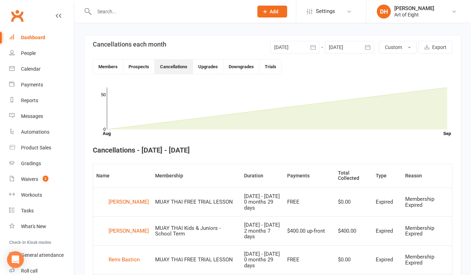
click at [313, 44] on icon "button" at bounding box center [313, 47] width 7 height 7
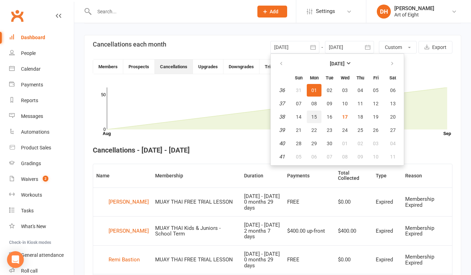
click at [313, 116] on span "15" at bounding box center [314, 117] width 6 height 6
type input "15 Sep 2025"
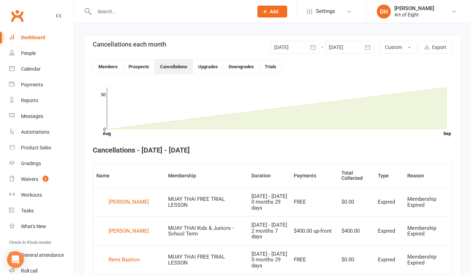
click at [368, 44] on icon "button" at bounding box center [367, 47] width 7 height 7
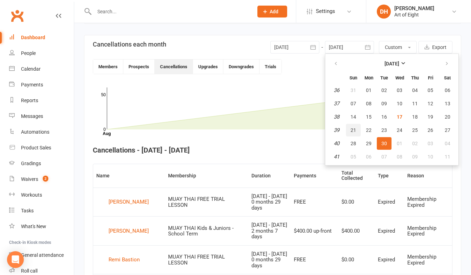
click at [350, 130] on button "21" at bounding box center [353, 130] width 15 height 13
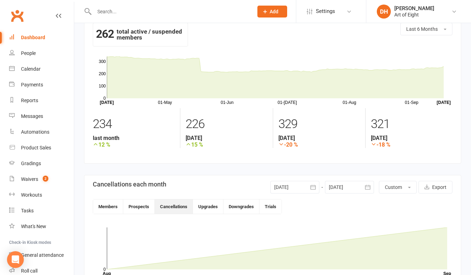
scroll to position [0, 0]
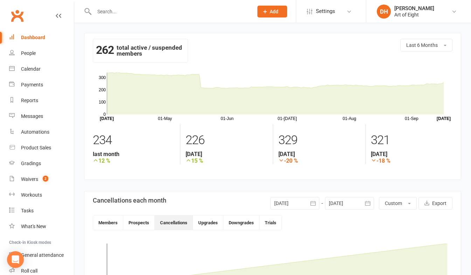
click at [366, 202] on icon "button" at bounding box center [367, 203] width 7 height 7
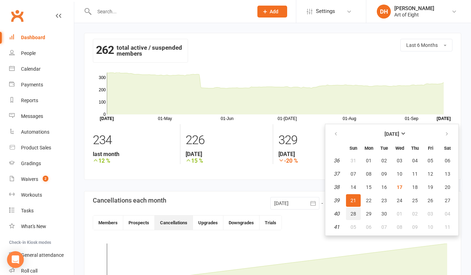
click at [352, 214] on span "28" at bounding box center [354, 214] width 6 height 6
type input "28 Sep 2025"
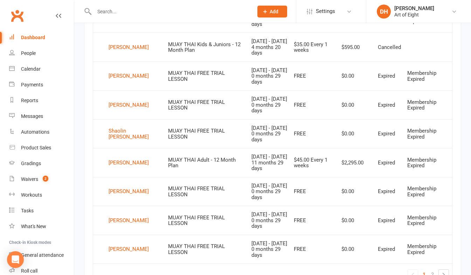
scroll to position [526, 0]
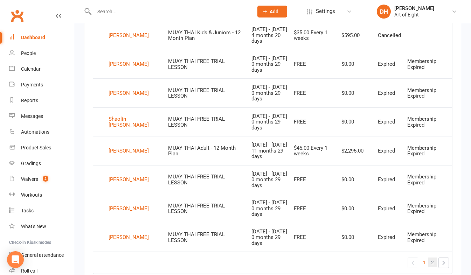
click at [434, 265] on span "2" at bounding box center [432, 263] width 3 height 10
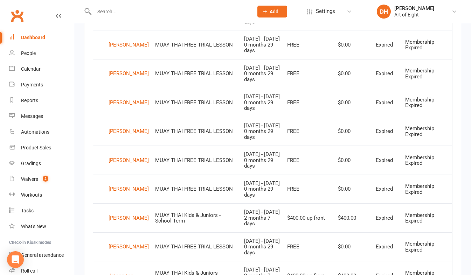
scroll to position [533, 0]
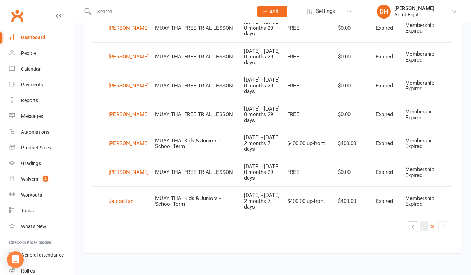
click at [425, 227] on span "1" at bounding box center [424, 227] width 3 height 10
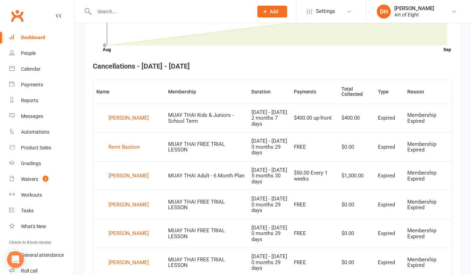
scroll to position [218, 0]
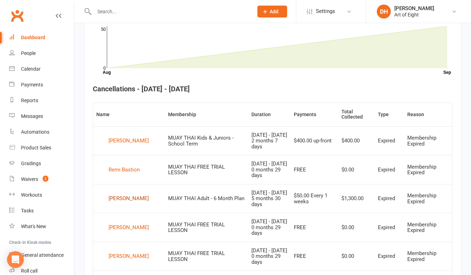
click at [119, 199] on div "Trent Burns" at bounding box center [129, 199] width 40 height 11
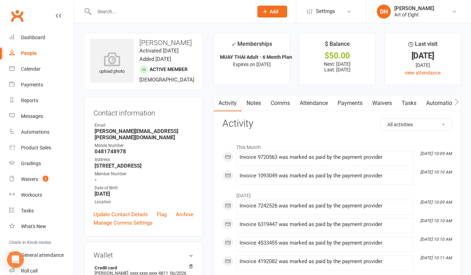
click at [344, 101] on link "Payments" at bounding box center [350, 103] width 35 height 16
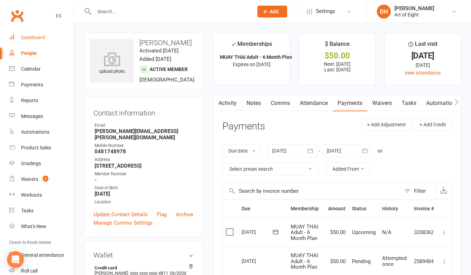
click at [34, 38] on div "Dashboard" at bounding box center [33, 38] width 24 height 6
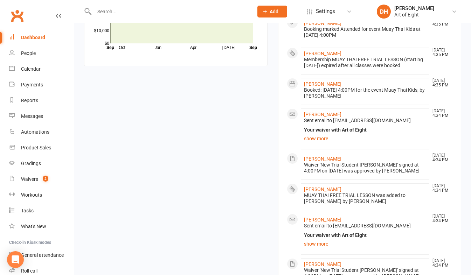
scroll to position [707, 0]
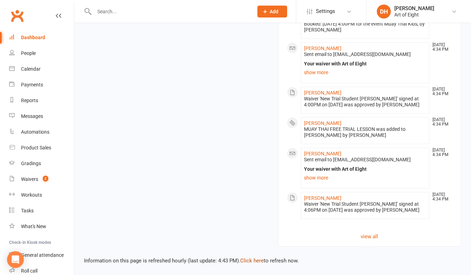
click at [251, 260] on link "Click here" at bounding box center [251, 261] width 23 height 6
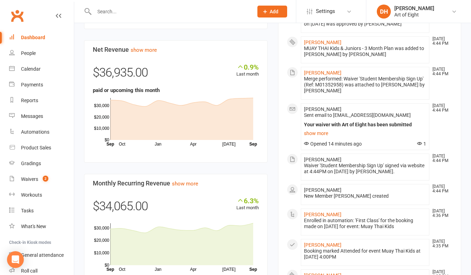
scroll to position [427, 0]
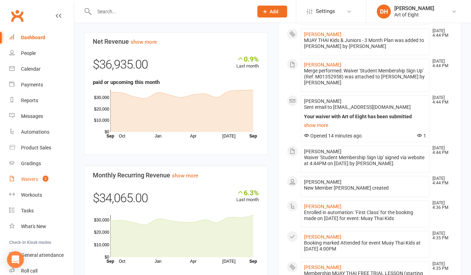
click at [34, 182] on div "Waivers" at bounding box center [29, 180] width 17 height 6
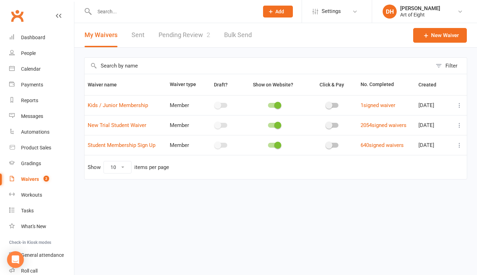
click at [180, 33] on link "Pending Review 2" at bounding box center [184, 35] width 52 height 24
select select "50"
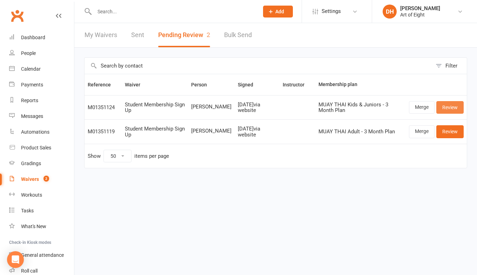
click at [440, 108] on link "Review" at bounding box center [449, 107] width 27 height 13
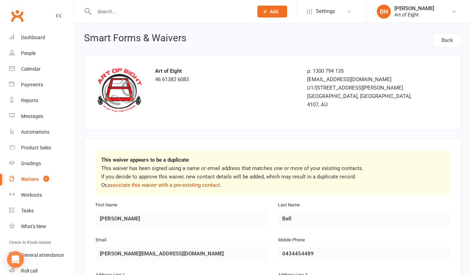
click at [197, 186] on link "associate this waiver with a pre-existing contact" at bounding box center [163, 185] width 113 height 6
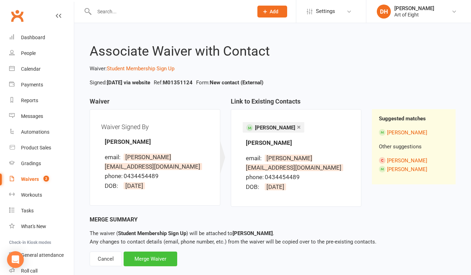
click at [153, 258] on div "Merge Waiver" at bounding box center [151, 259] width 54 height 15
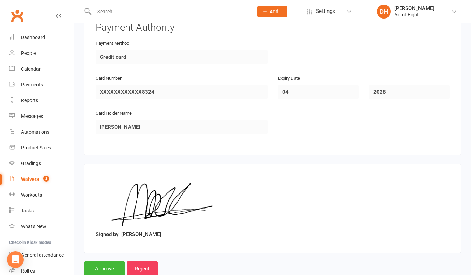
scroll to position [827, 0]
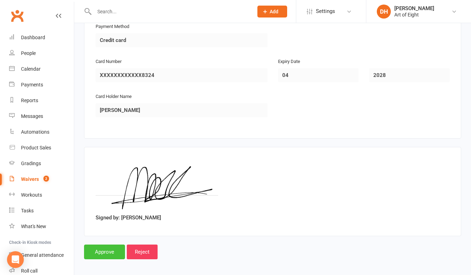
click at [96, 246] on input "Approve" at bounding box center [104, 252] width 41 height 15
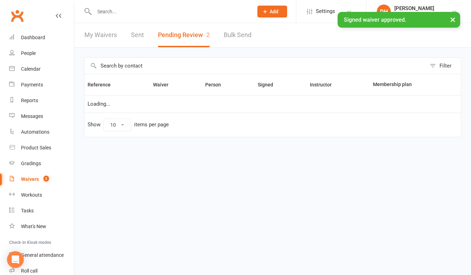
select select "50"
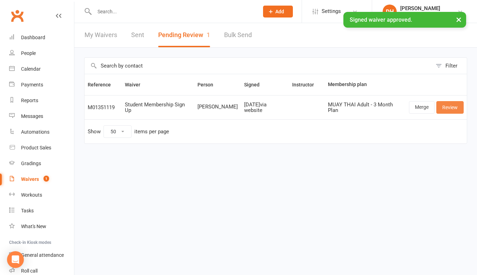
drag, startPoint x: 447, startPoint y: 106, endPoint x: 434, endPoint y: 106, distance: 13.7
click at [447, 106] on link "Review" at bounding box center [449, 107] width 27 height 13
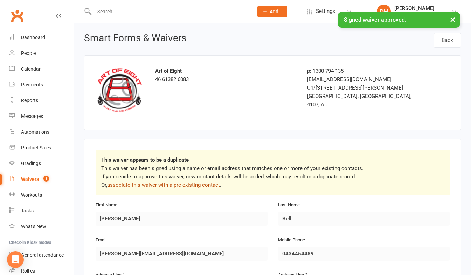
click at [194, 182] on link "associate this waiver with a pre-existing contact" at bounding box center [163, 185] width 113 height 6
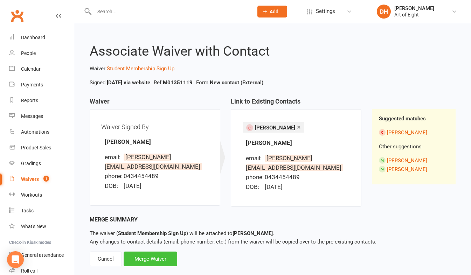
click at [153, 261] on div "Merge Waiver" at bounding box center [151, 259] width 54 height 15
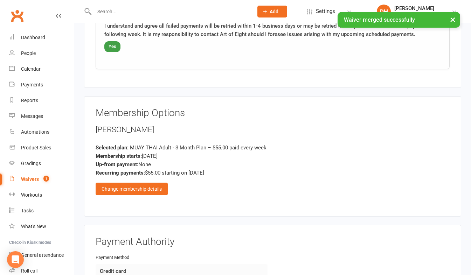
scroll to position [827, 0]
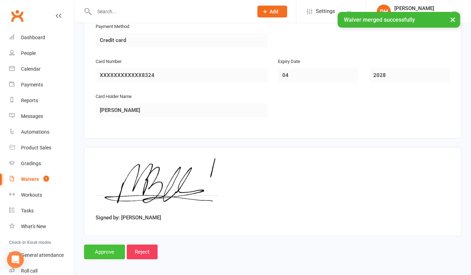
click at [108, 251] on input "Approve" at bounding box center [104, 252] width 41 height 15
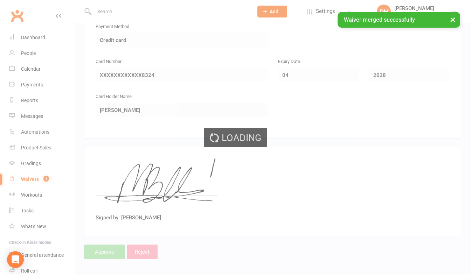
select select "50"
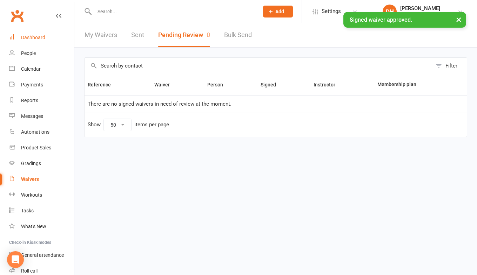
click at [27, 35] on div "Dashboard" at bounding box center [33, 38] width 24 height 6
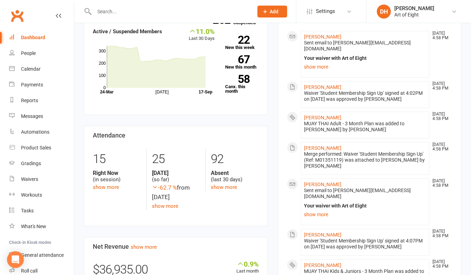
scroll to position [210, 0]
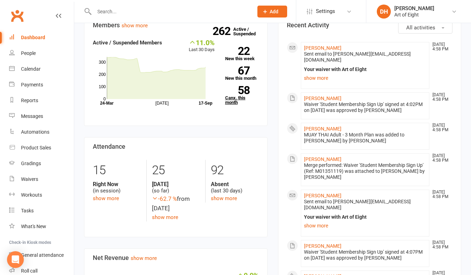
click at [235, 97] on link "58 Canx. this month" at bounding box center [242, 95] width 34 height 19
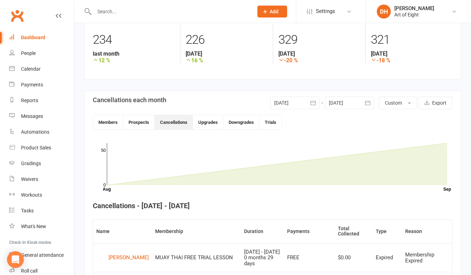
scroll to position [86, 0]
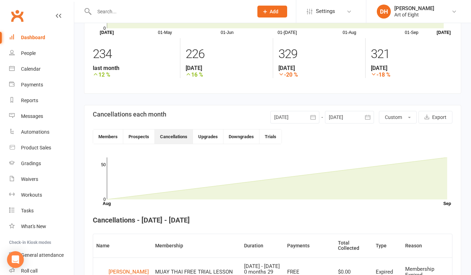
click at [313, 115] on icon "button" at bounding box center [313, 117] width 7 height 7
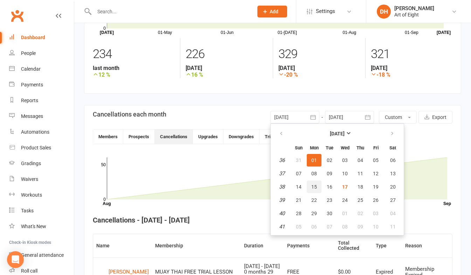
click at [312, 184] on span "15" at bounding box center [314, 187] width 6 height 6
type input "15 Sep 2025"
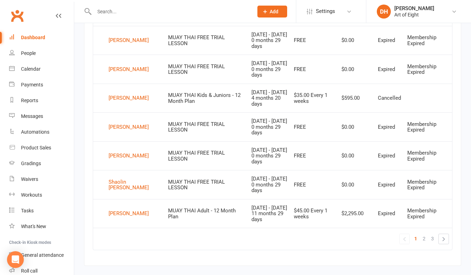
scroll to position [562, 0]
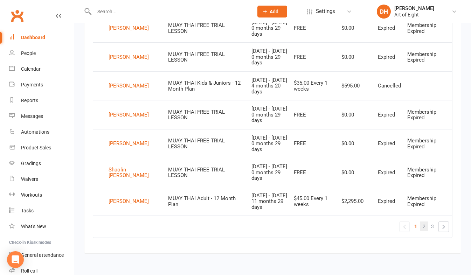
click at [427, 226] on link "2" at bounding box center [424, 227] width 8 height 10
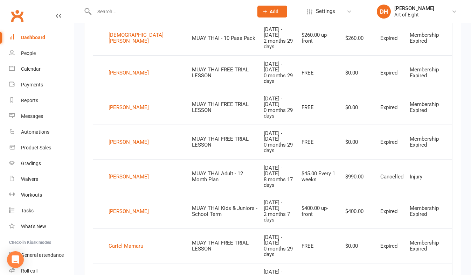
scroll to position [351, 0]
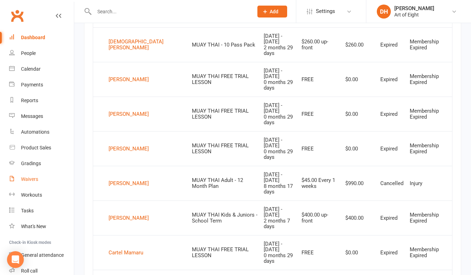
click at [27, 177] on div "Waivers" at bounding box center [29, 180] width 17 height 6
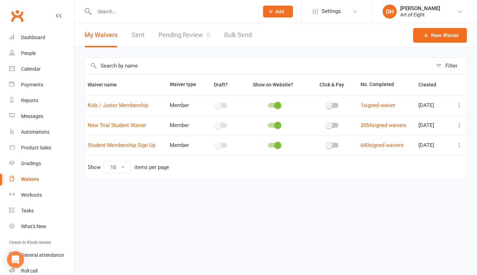
click at [143, 35] on link "Sent" at bounding box center [137, 35] width 13 height 24
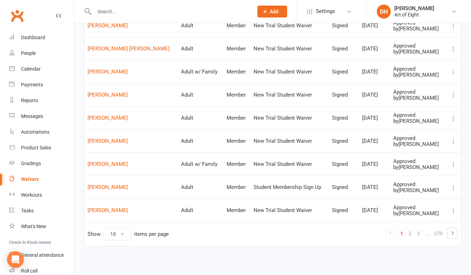
scroll to position [106, 0]
click at [411, 234] on link "2" at bounding box center [410, 233] width 8 height 10
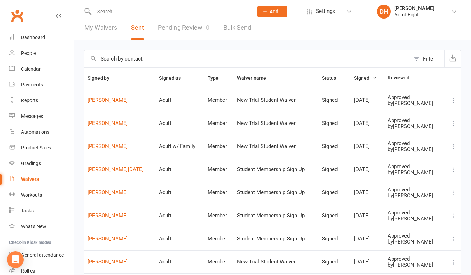
scroll to position [0, 0]
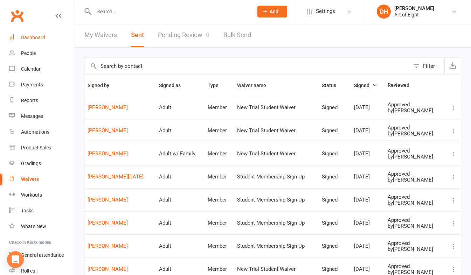
drag, startPoint x: 31, startPoint y: 36, endPoint x: 35, endPoint y: 37, distance: 4.1
click at [31, 36] on div "Dashboard" at bounding box center [33, 38] width 24 height 6
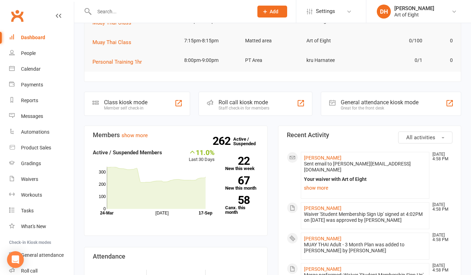
scroll to position [105, 0]
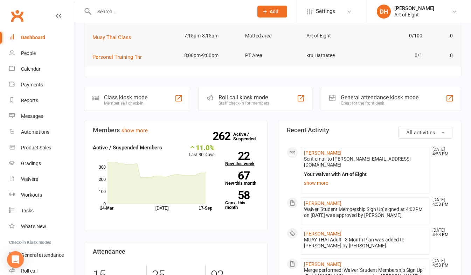
click at [232, 162] on link "22 New this week" at bounding box center [242, 159] width 34 height 14
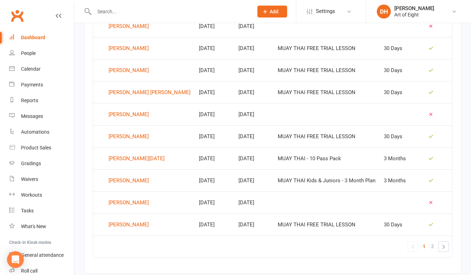
scroll to position [455, 0]
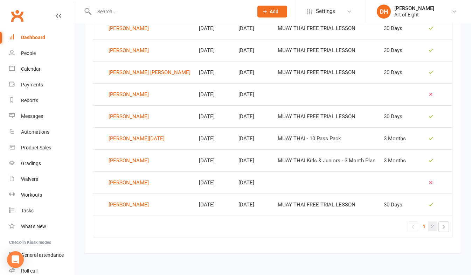
click at [434, 227] on link "2" at bounding box center [433, 227] width 8 height 10
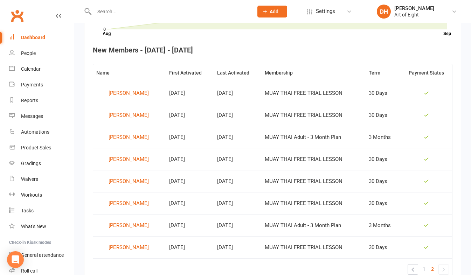
scroll to position [266, 0]
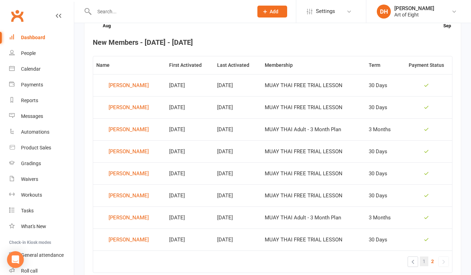
click at [427, 262] on link "1" at bounding box center [424, 262] width 8 height 10
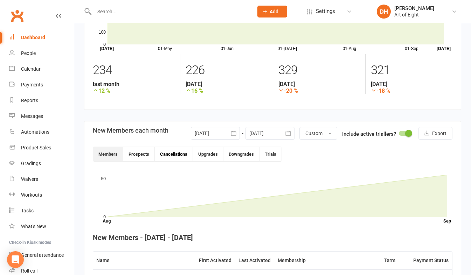
scroll to position [70, 0]
click at [32, 37] on div "Dashboard" at bounding box center [33, 38] width 24 height 6
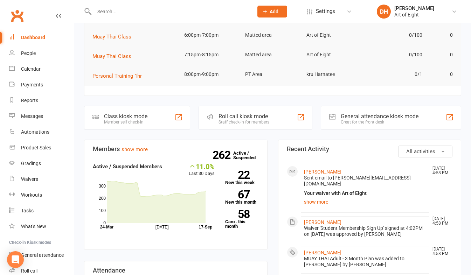
scroll to position [105, 0]
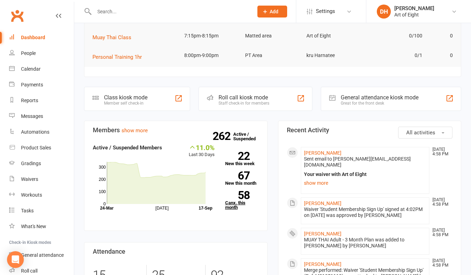
click at [233, 204] on link "58 Canx. this month" at bounding box center [242, 200] width 34 height 19
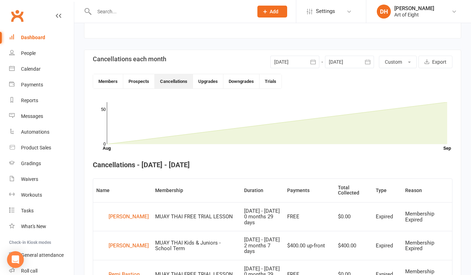
scroll to position [51, 0]
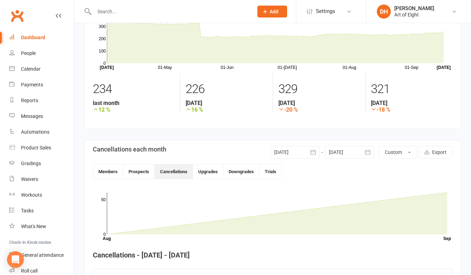
click at [314, 153] on icon "button" at bounding box center [313, 152] width 7 height 7
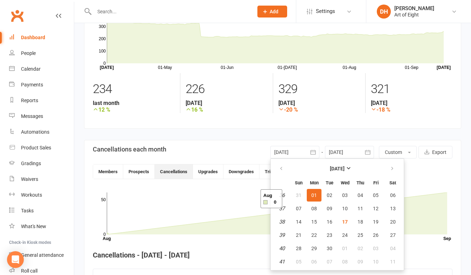
click at [251, 199] on rect at bounding box center [277, 214] width 341 height 42
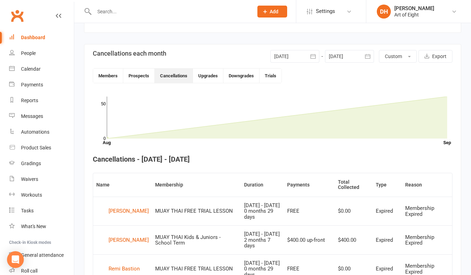
scroll to position [226, 0]
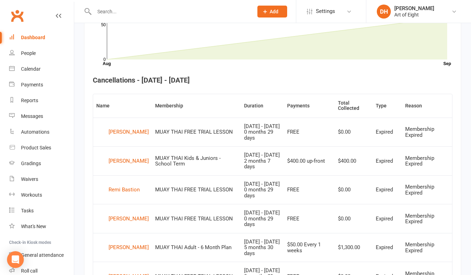
drag, startPoint x: 30, startPoint y: 35, endPoint x: 29, endPoint y: 41, distance: 5.3
click at [30, 35] on div "Dashboard" at bounding box center [33, 38] width 24 height 6
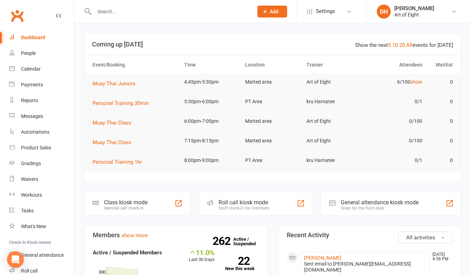
click at [234, 197] on div "Roll call kiosk mode Staff check-in for members" at bounding box center [256, 204] width 114 height 24
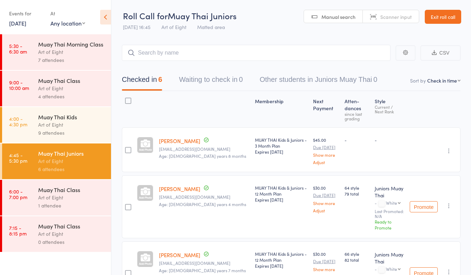
click at [85, 190] on div "Muay Thai Class" at bounding box center [71, 190] width 67 height 8
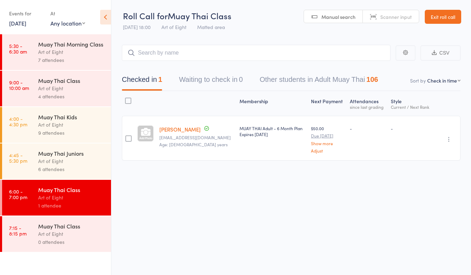
click at [448, 141] on icon "button" at bounding box center [449, 139] width 7 height 7
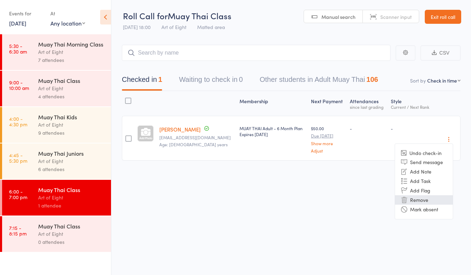
click at [425, 201] on li "Remove" at bounding box center [424, 200] width 58 height 9
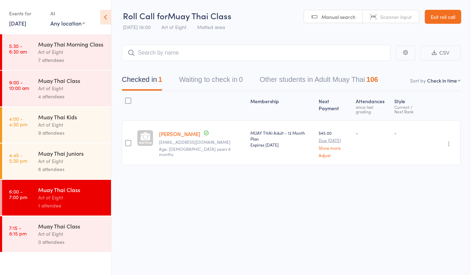
click at [55, 166] on div "6 attendees" at bounding box center [71, 169] width 67 height 8
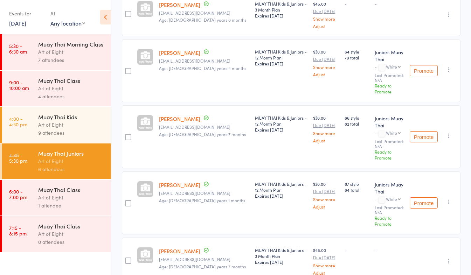
scroll to position [123, 0]
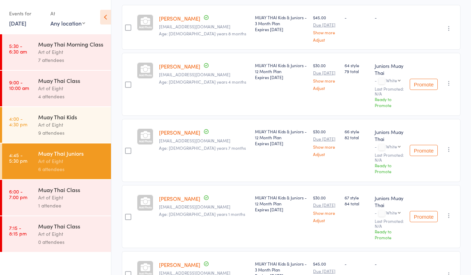
click at [57, 197] on div "Art of Eight" at bounding box center [71, 198] width 67 height 8
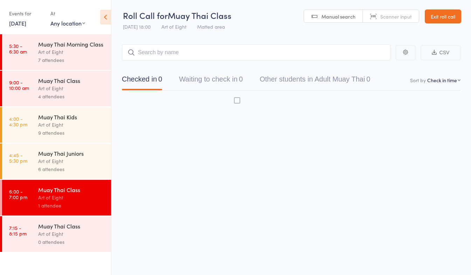
scroll to position [0, 0]
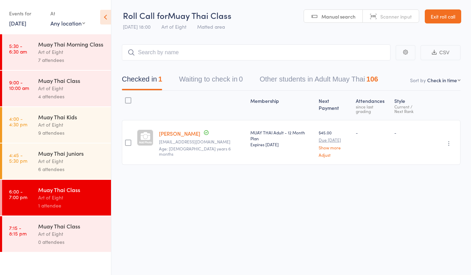
click at [442, 14] on link "Exit roll call" at bounding box center [443, 16] width 36 height 14
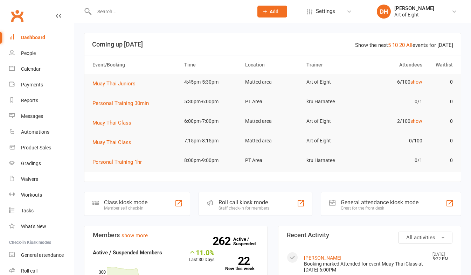
click at [131, 13] on input "text" at bounding box center [170, 12] width 156 height 10
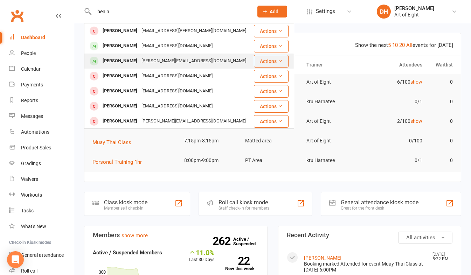
type input "ben n"
click at [120, 63] on div "[PERSON_NAME]" at bounding box center [120, 61] width 39 height 10
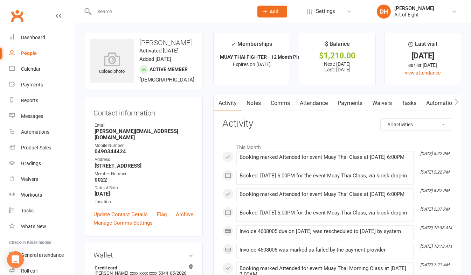
click at [345, 105] on link "Payments" at bounding box center [350, 103] width 35 height 16
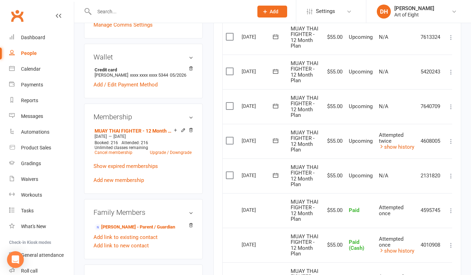
scroll to position [210, 0]
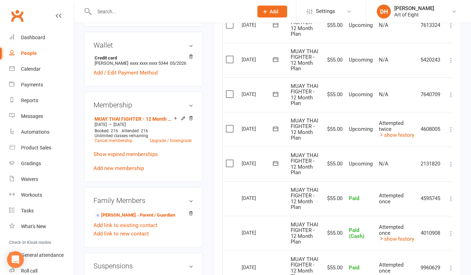
click at [451, 127] on icon at bounding box center [451, 129] width 7 height 7
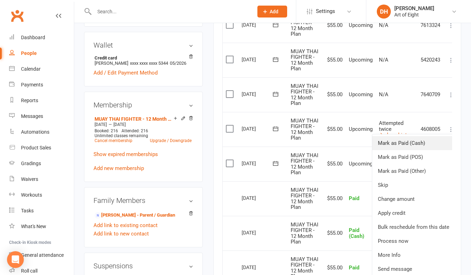
click at [408, 144] on link "Mark as Paid (Cash)" at bounding box center [413, 143] width 83 height 14
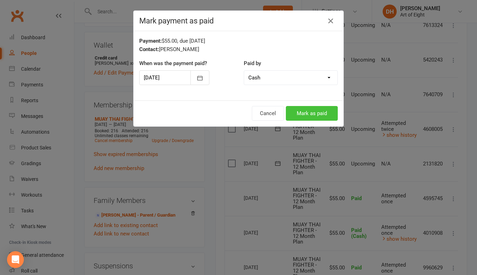
click at [315, 109] on button "Mark as paid" at bounding box center [312, 113] width 52 height 15
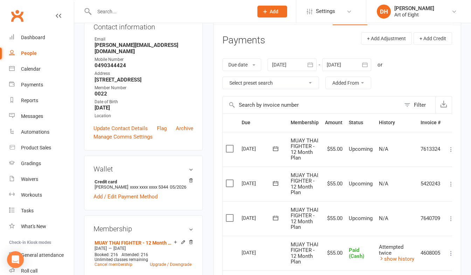
scroll to position [0, 0]
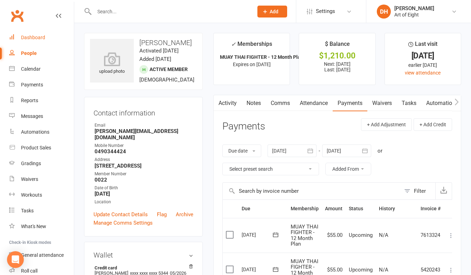
drag, startPoint x: 23, startPoint y: 34, endPoint x: 25, endPoint y: 38, distance: 3.8
click at [23, 34] on link "Dashboard" at bounding box center [41, 38] width 65 height 16
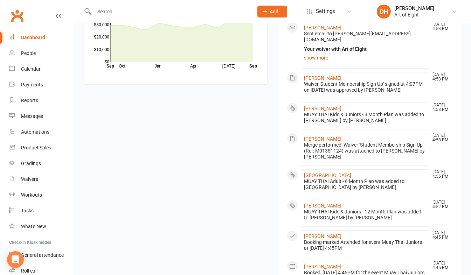
scroll to position [679, 0]
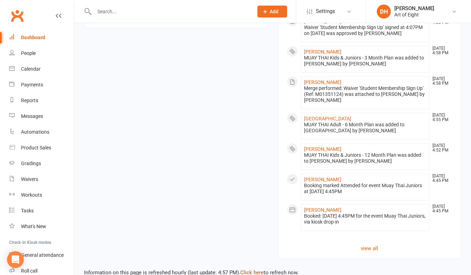
click at [255, 270] on link "Click here" at bounding box center [251, 273] width 23 height 6
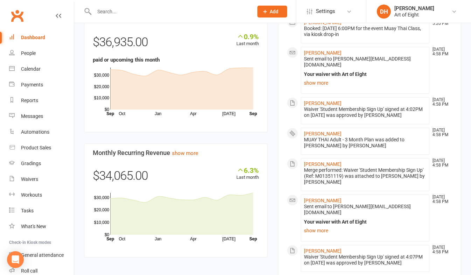
scroll to position [434, 0]
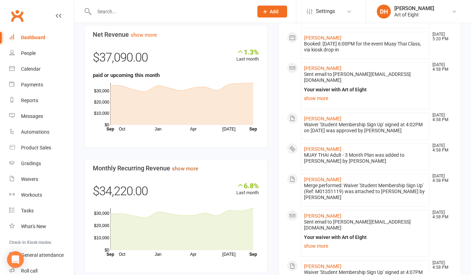
click at [185, 168] on link "show more" at bounding box center [185, 169] width 26 height 6
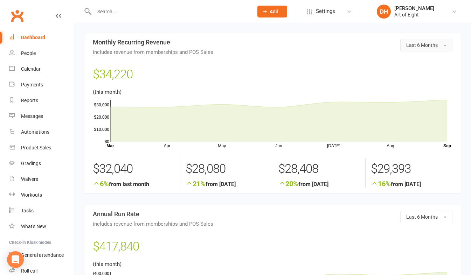
click at [444, 44] on button "Last 6 Months" at bounding box center [426, 45] width 52 height 13
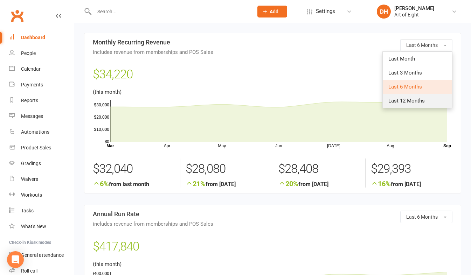
click at [400, 103] on span "Last 12 Months" at bounding box center [407, 101] width 36 height 6
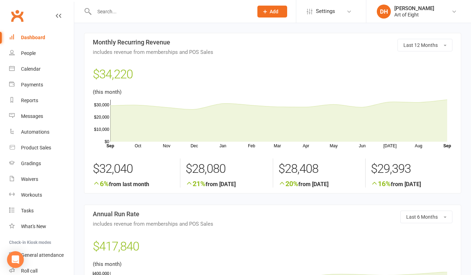
click at [36, 37] on div "Dashboard" at bounding box center [33, 38] width 24 height 6
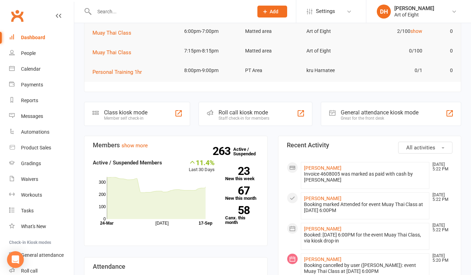
scroll to position [70, 0]
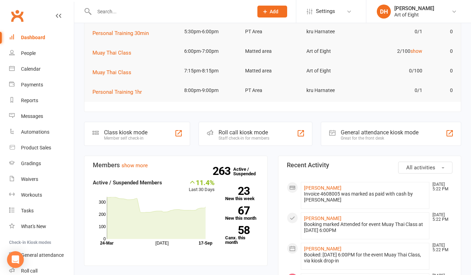
click at [246, 132] on div "Roll call kiosk mode" at bounding box center [244, 132] width 51 height 7
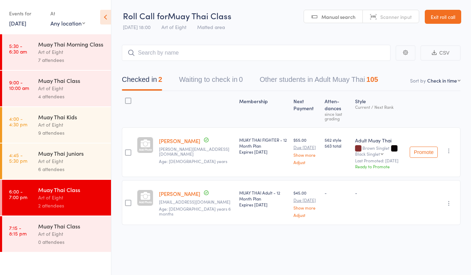
click at [452, 17] on link "Exit roll call" at bounding box center [443, 17] width 36 height 14
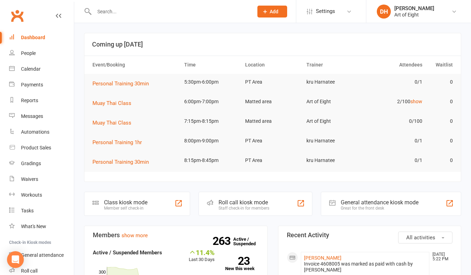
click at [115, 12] on input "text" at bounding box center [170, 12] width 156 height 10
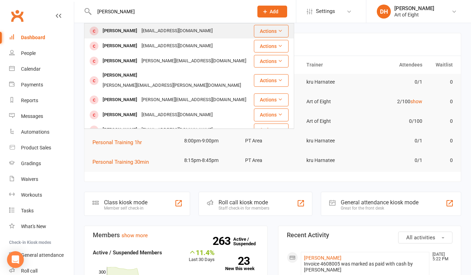
type input "[PERSON_NAME]"
click at [107, 32] on div "[PERSON_NAME]" at bounding box center [120, 31] width 39 height 10
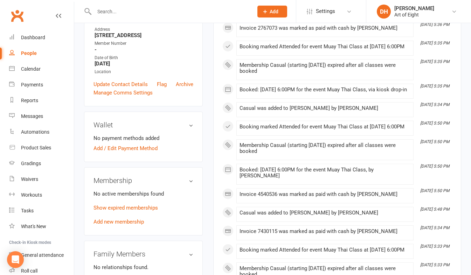
scroll to position [210, 0]
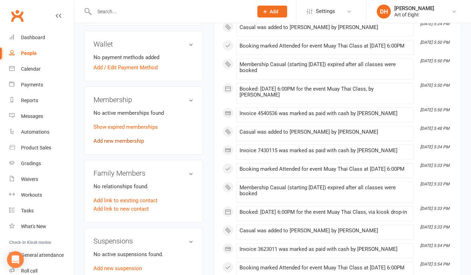
click at [117, 144] on link "Add new membership" at bounding box center [119, 141] width 50 height 6
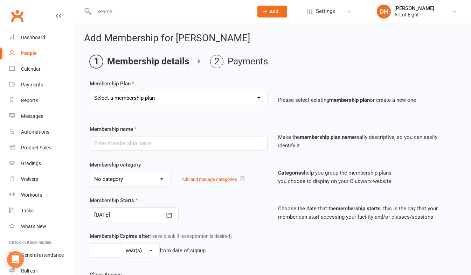
click at [184, 95] on select "Select a membership plan Create new Membership Plan MUAY THAI Adult - 12 Month …" at bounding box center [178, 98] width 177 height 14
select select "6"
click at [90, 91] on select "Select a membership plan Create new Membership Plan MUAY THAI Adult - 12 Month …" at bounding box center [178, 98] width 177 height 14
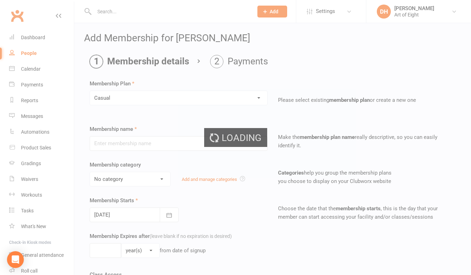
type input "Casual"
select select "2"
type input "0"
select select "1"
type input "1"
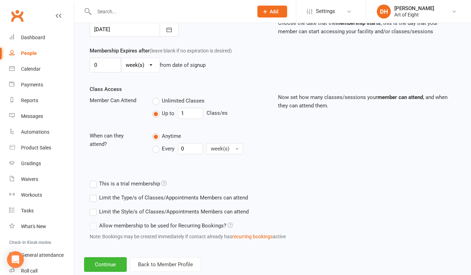
scroll to position [203, 0]
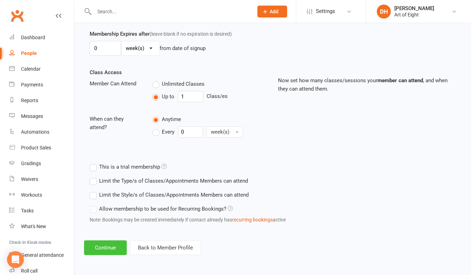
click at [108, 249] on button "Continue" at bounding box center [105, 248] width 43 height 15
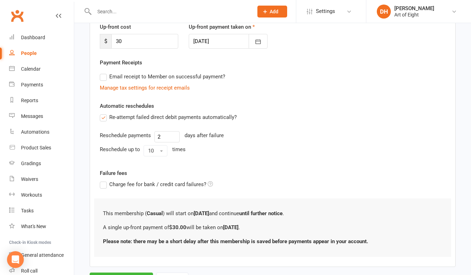
scroll to position [134, 0]
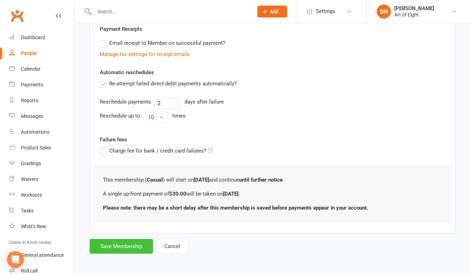
click at [137, 245] on button "Save Membership" at bounding box center [121, 246] width 63 height 15
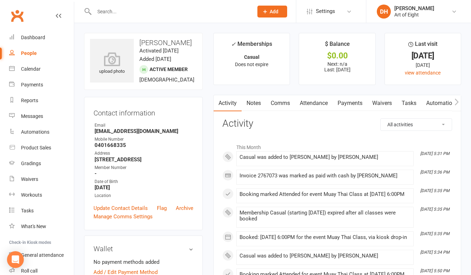
click at [352, 107] on link "Payments" at bounding box center [350, 103] width 35 height 16
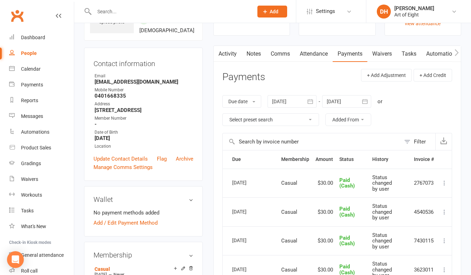
scroll to position [35, 0]
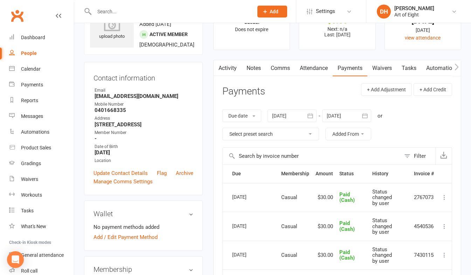
click at [283, 66] on link "Comms" at bounding box center [280, 68] width 29 height 16
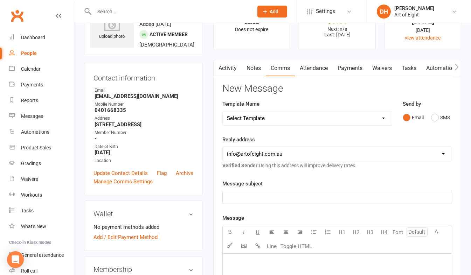
click at [349, 70] on link "Payments" at bounding box center [350, 68] width 35 height 16
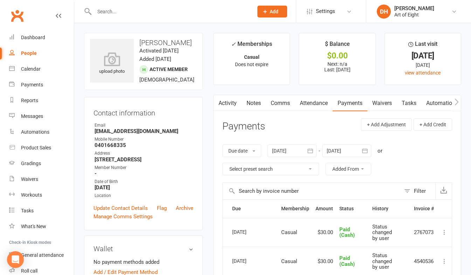
click at [225, 104] on link "Activity" at bounding box center [228, 103] width 28 height 16
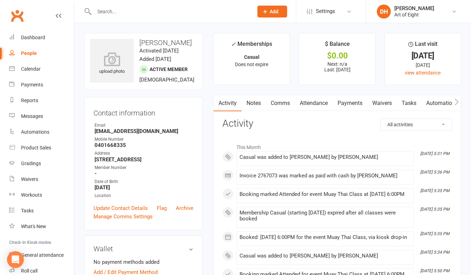
click at [349, 102] on link "Payments" at bounding box center [350, 103] width 35 height 16
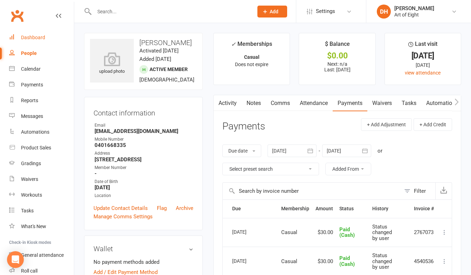
drag, startPoint x: 29, startPoint y: 35, endPoint x: 24, endPoint y: 32, distance: 6.1
click at [29, 35] on div "Dashboard" at bounding box center [33, 38] width 24 height 6
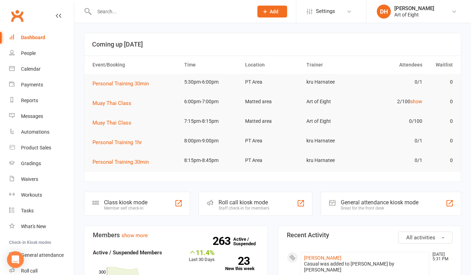
scroll to position [210, 0]
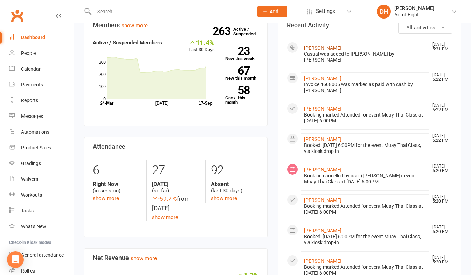
click at [310, 47] on link "[PERSON_NAME]" at bounding box center [322, 48] width 37 height 6
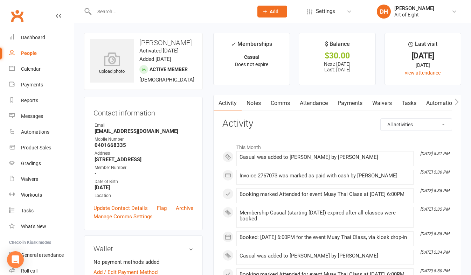
click at [351, 105] on link "Payments" at bounding box center [350, 103] width 35 height 16
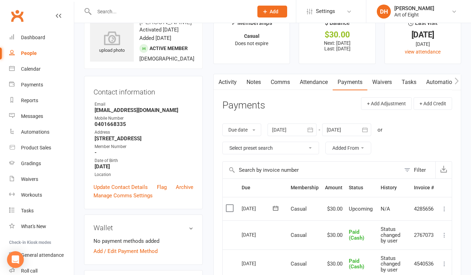
scroll to position [70, 0]
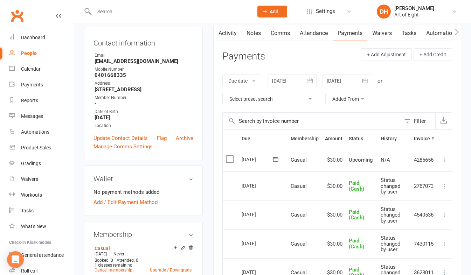
click at [443, 159] on icon at bounding box center [444, 160] width 7 height 7
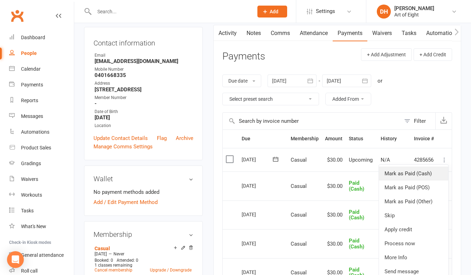
click at [404, 173] on link "Mark as Paid (Cash)" at bounding box center [413, 174] width 69 height 14
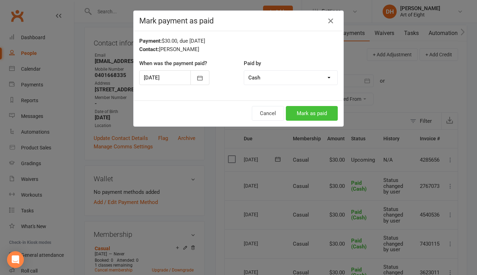
click at [297, 111] on button "Mark as paid" at bounding box center [312, 113] width 52 height 15
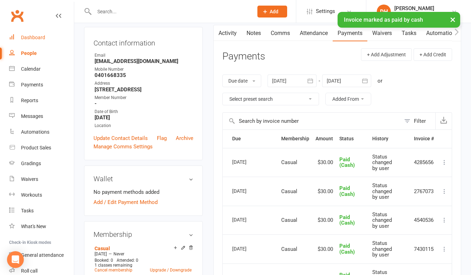
click at [35, 39] on div "Dashboard" at bounding box center [33, 38] width 24 height 6
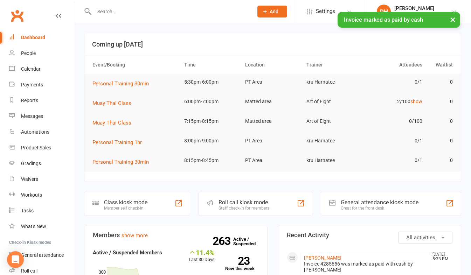
click at [238, 204] on div "Roll call kiosk mode" at bounding box center [244, 202] width 51 height 7
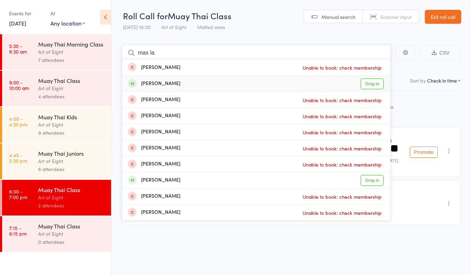
type input "max la"
click at [388, 86] on div "[PERSON_NAME] Drop in" at bounding box center [256, 84] width 268 height 16
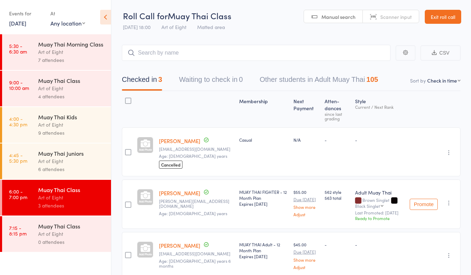
click at [447, 17] on link "Exit roll call" at bounding box center [443, 17] width 36 height 14
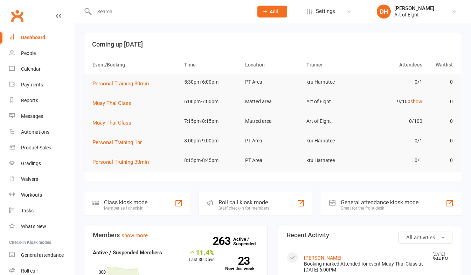
click at [140, 13] on input "text" at bounding box center [170, 12] width 156 height 10
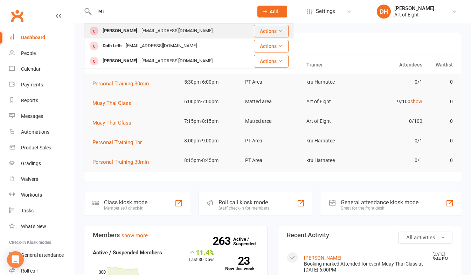
type input "leti"
click at [117, 29] on div "[PERSON_NAME]" at bounding box center [120, 31] width 39 height 10
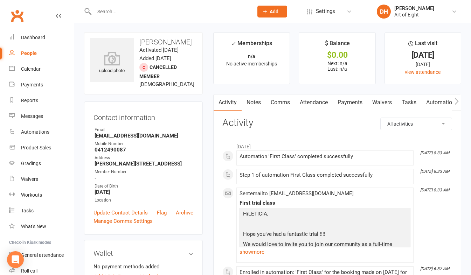
scroll to position [175, 0]
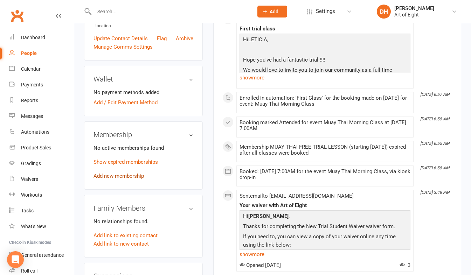
click at [123, 177] on link "Add new membership" at bounding box center [119, 176] width 50 height 6
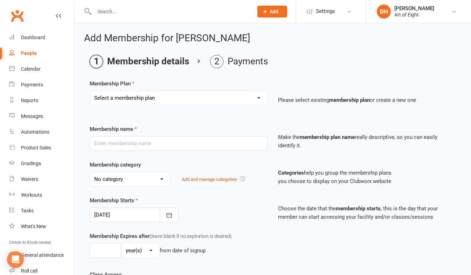
click at [136, 100] on select "Select a membership plan Create new Membership Plan MUAY THAI Adult - 12 Month …" at bounding box center [178, 98] width 177 height 14
select select "6"
click at [90, 91] on select "Select a membership plan Create new Membership Plan MUAY THAI Adult - 12 Month …" at bounding box center [178, 98] width 177 height 14
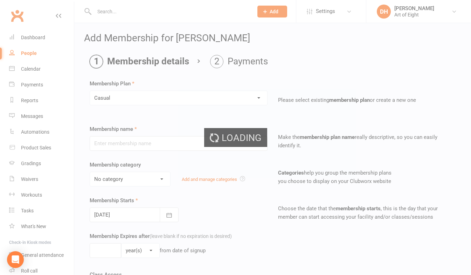
type input "Casual"
select select "2"
type input "0"
select select "1"
type input "1"
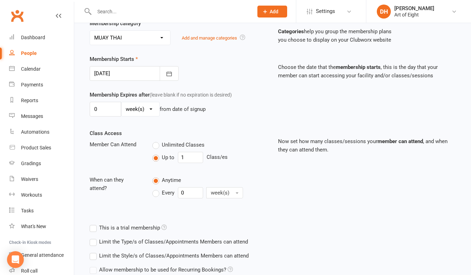
scroll to position [203, 0]
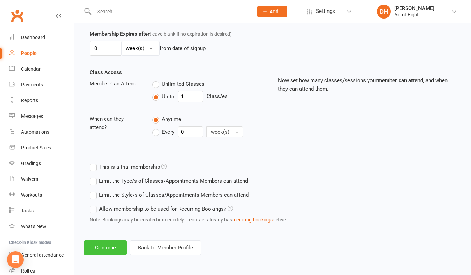
click at [113, 245] on button "Continue" at bounding box center [105, 248] width 43 height 15
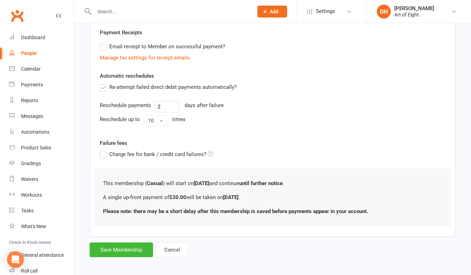
scroll to position [134, 0]
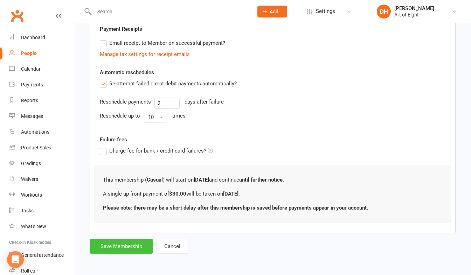
click at [126, 246] on button "Save Membership" at bounding box center [121, 246] width 63 height 15
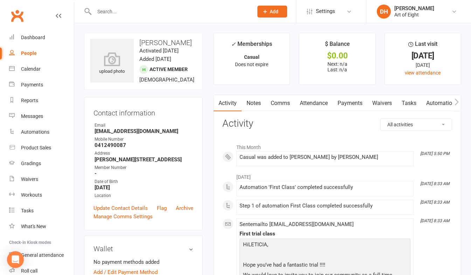
click at [343, 101] on link "Payments" at bounding box center [350, 103] width 35 height 16
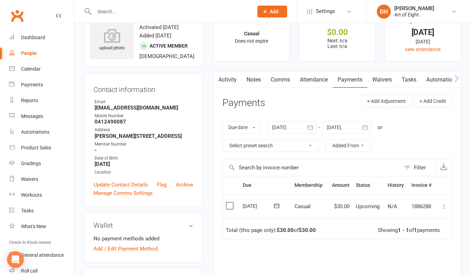
scroll to position [35, 0]
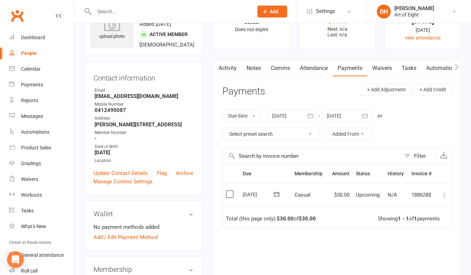
click at [445, 193] on icon at bounding box center [444, 195] width 7 height 7
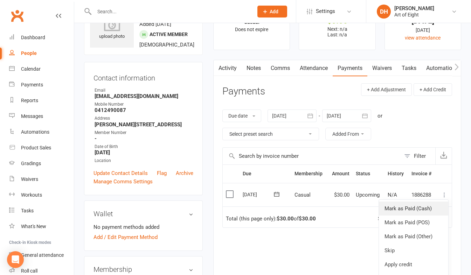
click at [418, 209] on link "Mark as Paid (Cash)" at bounding box center [413, 209] width 69 height 14
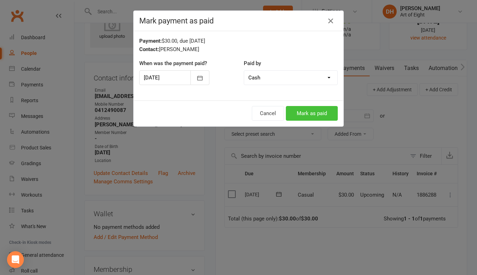
click at [292, 112] on button "Mark as paid" at bounding box center [312, 113] width 52 height 15
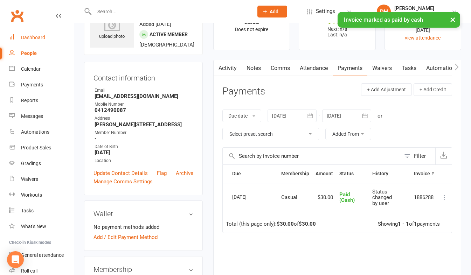
click at [32, 35] on div "Dashboard" at bounding box center [33, 38] width 24 height 6
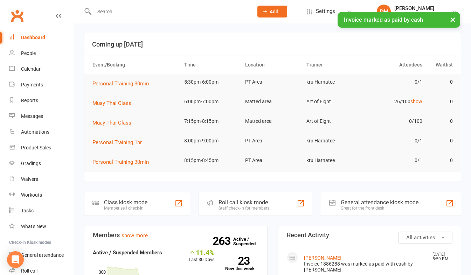
click at [248, 200] on div "Roll call kiosk mode" at bounding box center [244, 202] width 51 height 7
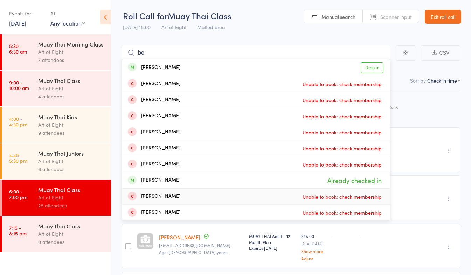
type input "b"
type input "kai"
click at [375, 68] on link "Drop in" at bounding box center [372, 67] width 23 height 11
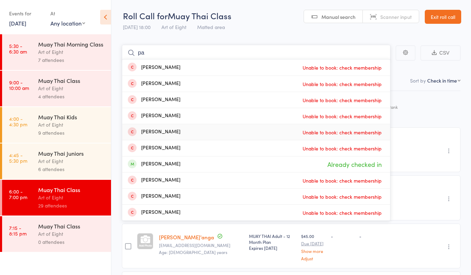
type input "p"
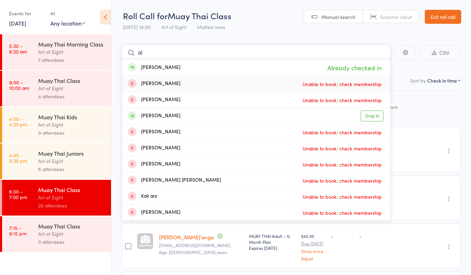
type input "a"
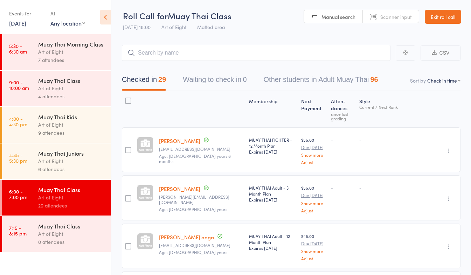
drag, startPoint x: 440, startPoint y: 12, endPoint x: 417, endPoint y: 49, distance: 43.8
click at [440, 12] on link "Exit roll call" at bounding box center [443, 17] width 36 height 14
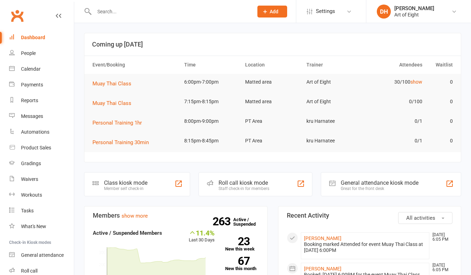
click at [144, 11] on input "text" at bounding box center [170, 12] width 156 height 10
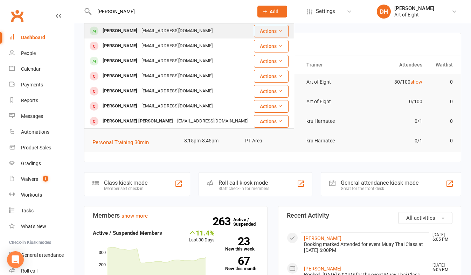
type input "[PERSON_NAME]"
click at [116, 32] on div "[PERSON_NAME]" at bounding box center [120, 31] width 39 height 10
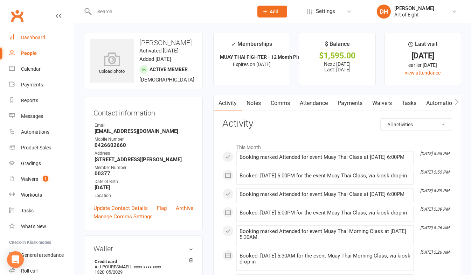
click at [30, 38] on div "Dashboard" at bounding box center [33, 38] width 24 height 6
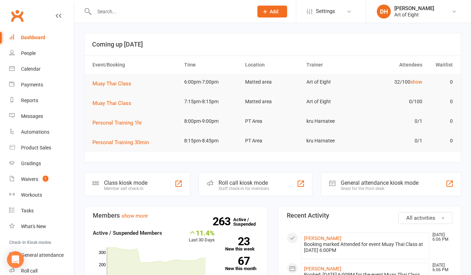
click at [128, 16] on input "text" at bounding box center [170, 12] width 156 height 10
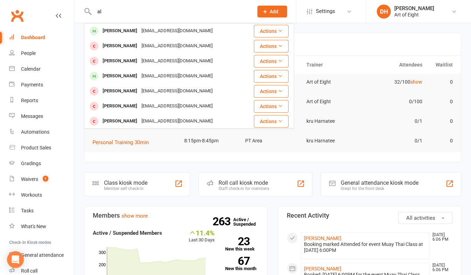
type input "a"
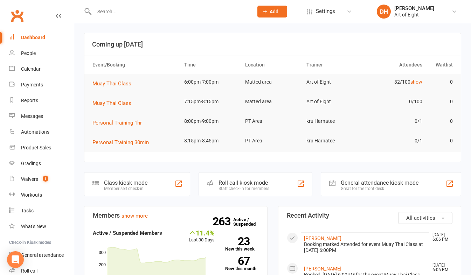
click at [261, 183] on div "Roll call kiosk mode" at bounding box center [244, 183] width 51 height 7
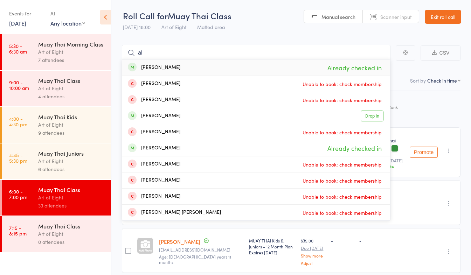
type input "a"
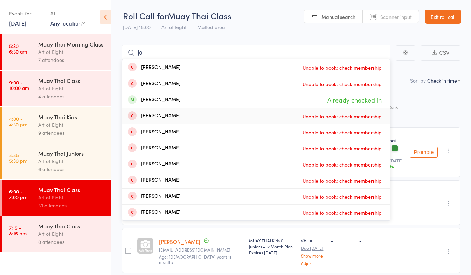
type input "j"
type input "t"
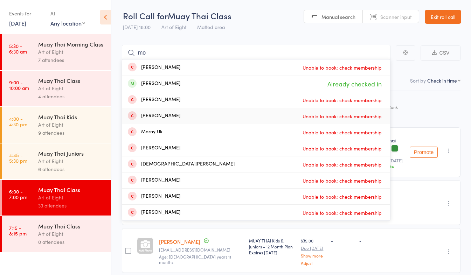
type input "m"
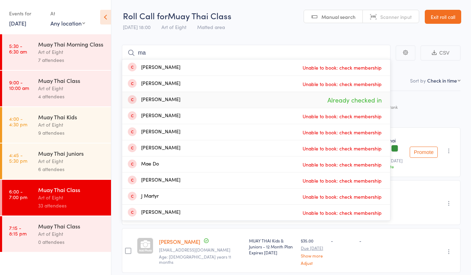
type input "m"
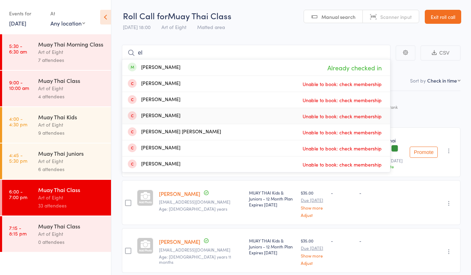
type input "e"
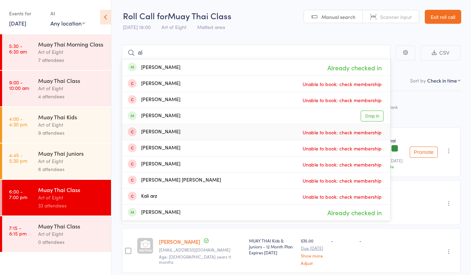
type input "a"
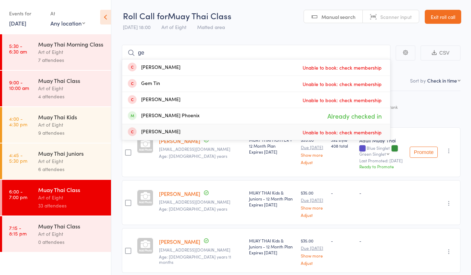
type input "g"
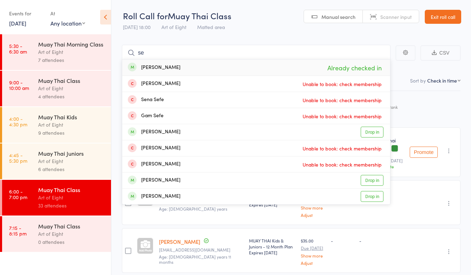
type input "s"
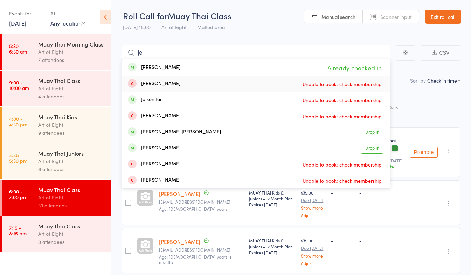
type input "j"
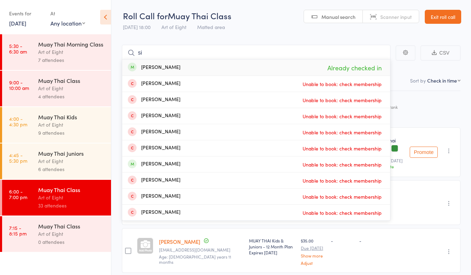
type input "s"
type input "m"
type input "c"
type input "j"
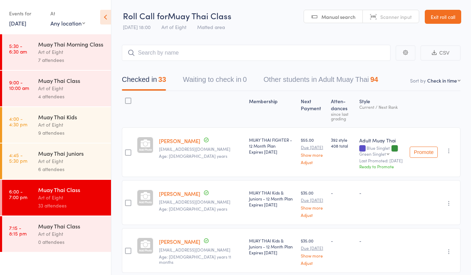
drag, startPoint x: 437, startPoint y: 16, endPoint x: 424, endPoint y: 21, distance: 13.9
click at [437, 16] on link "Exit roll call" at bounding box center [443, 17] width 36 height 14
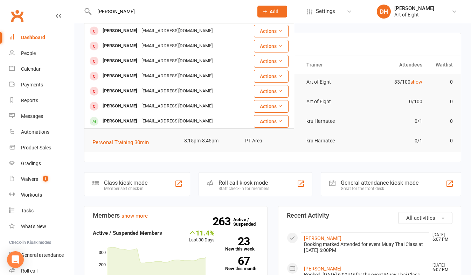
type input "[PERSON_NAME]"
click at [238, 184] on div "Roll call kiosk mode" at bounding box center [244, 183] width 51 height 7
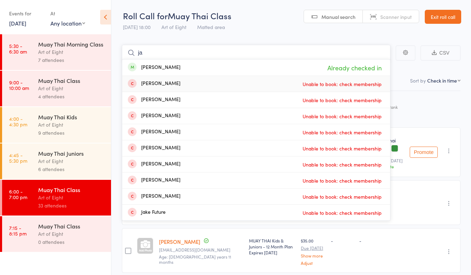
type input "j"
type input "p"
type input "[PERSON_NAME]"
drag, startPoint x: 443, startPoint y: 20, endPoint x: 439, endPoint y: 22, distance: 4.6
click at [443, 20] on link "Exit roll call" at bounding box center [443, 17] width 36 height 14
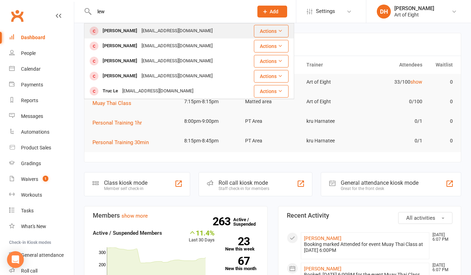
type input "lew"
click at [116, 33] on div "Lewis Lacey" at bounding box center [120, 31] width 39 height 10
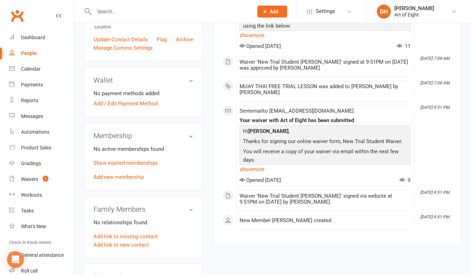
scroll to position [210, 0]
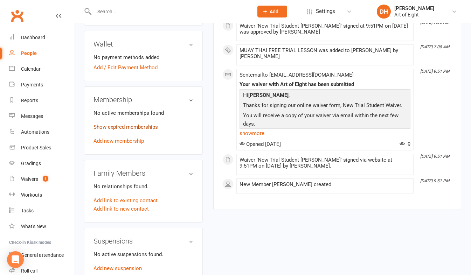
click at [115, 130] on link "Show expired memberships" at bounding box center [126, 127] width 64 height 6
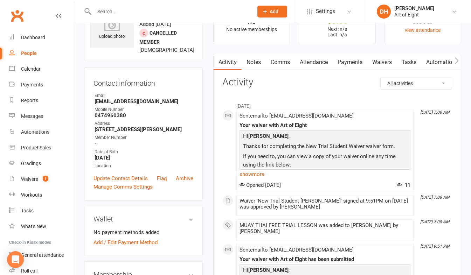
scroll to position [0, 0]
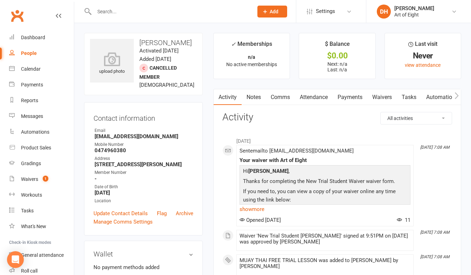
click at [103, 7] on input "text" at bounding box center [170, 12] width 156 height 10
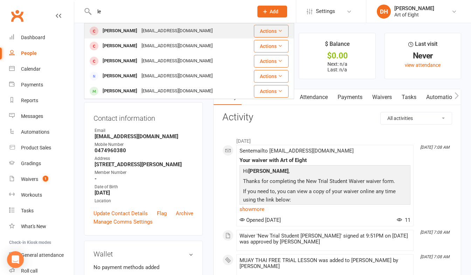
type input "l"
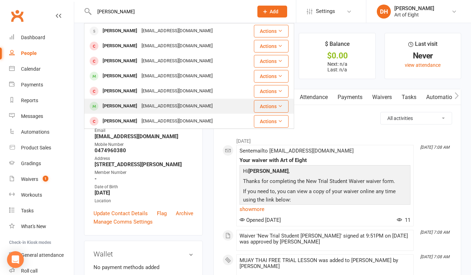
type input "[PERSON_NAME]"
click at [116, 105] on div "[PERSON_NAME]" at bounding box center [120, 106] width 39 height 10
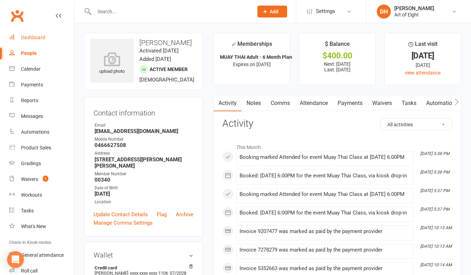
drag, startPoint x: 33, startPoint y: 37, endPoint x: 28, endPoint y: 34, distance: 5.7
click at [33, 37] on div "Dashboard" at bounding box center [33, 38] width 24 height 6
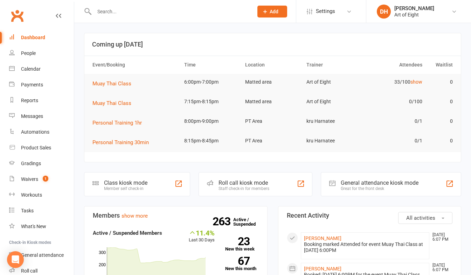
click at [246, 187] on div "Staff check-in for members" at bounding box center [244, 188] width 51 height 5
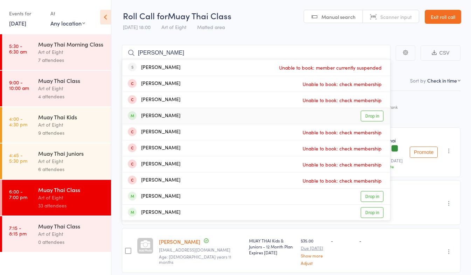
type input "[PERSON_NAME]"
click at [370, 116] on link "Drop in" at bounding box center [372, 116] width 23 height 11
